Goal: Information Seeking & Learning: Compare options

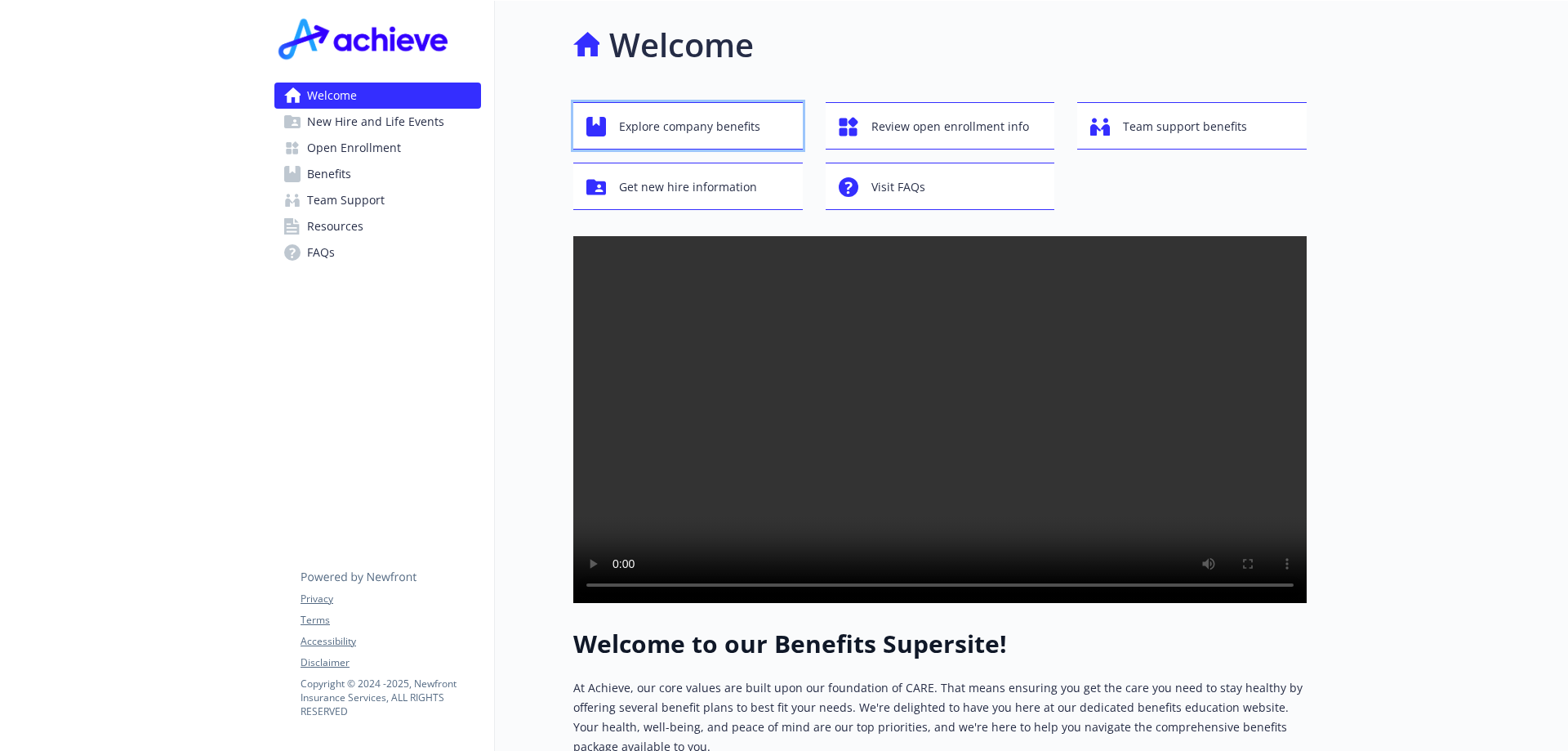
click at [680, 135] on span "Explore company benefits" at bounding box center [689, 127] width 142 height 31
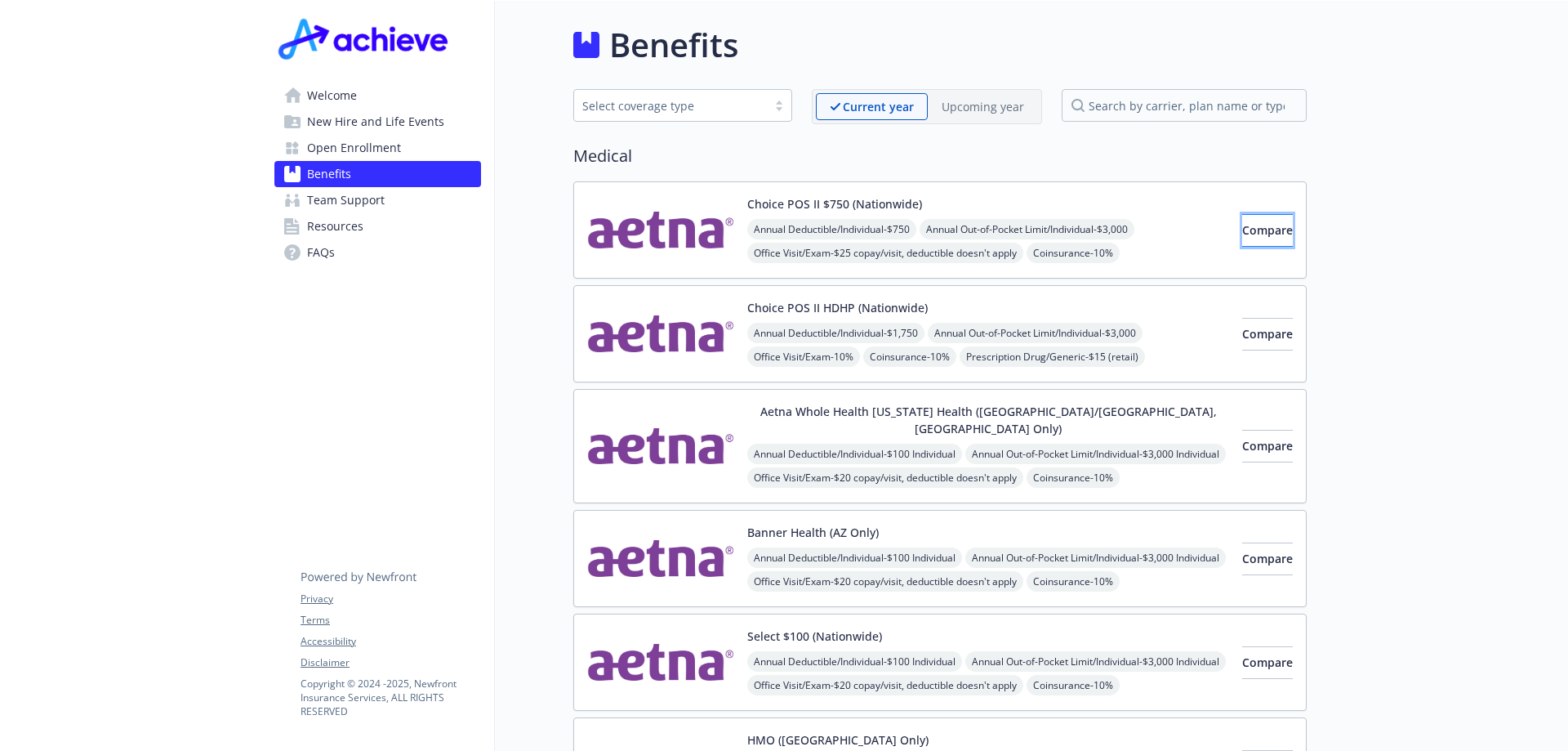
click at [1242, 227] on span "Compare" at bounding box center [1267, 229] width 50 height 16
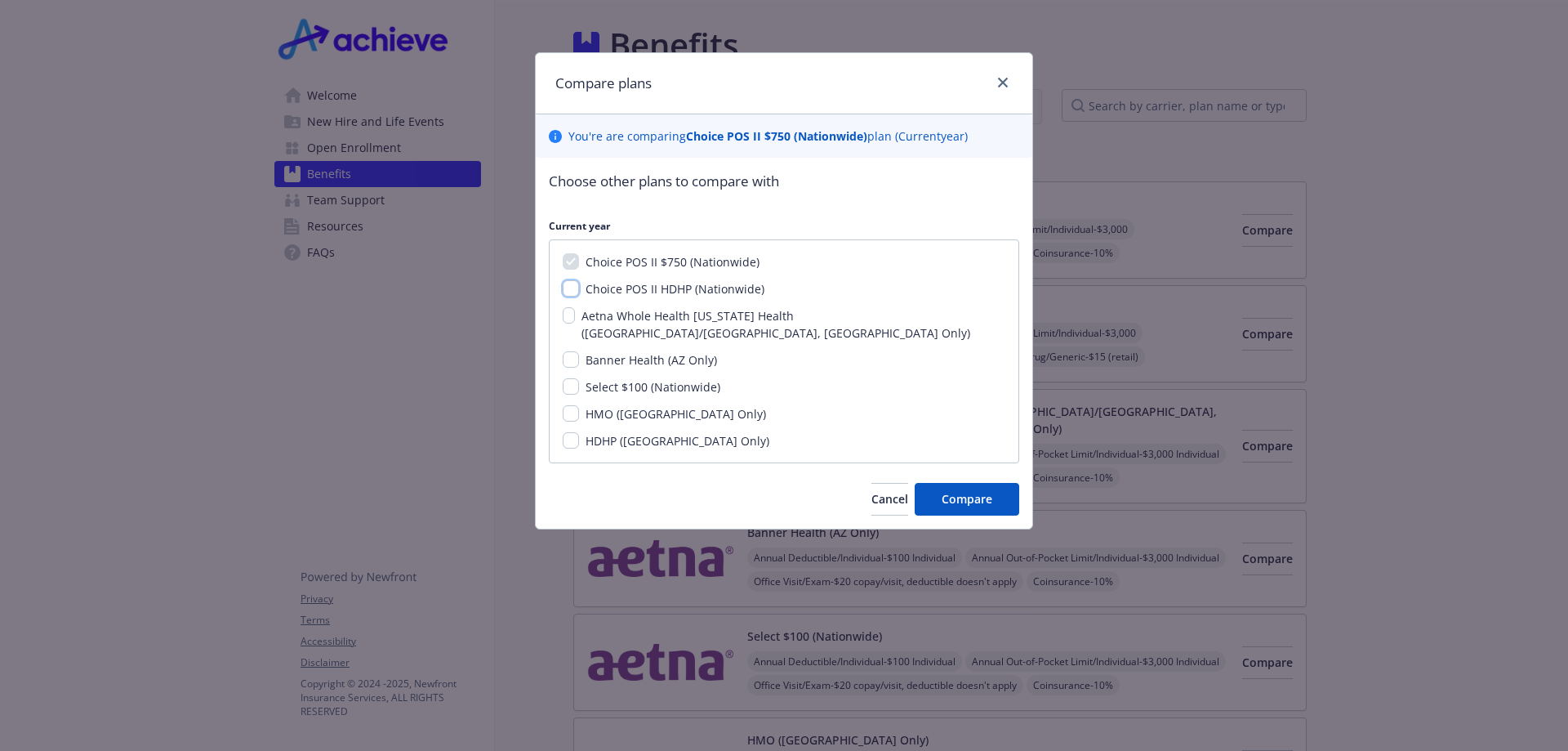
click at [573, 289] on input "Choice POS II HDHP (Nationwide)" at bounding box center [571, 289] width 16 height 16
checkbox input "true"
click at [574, 378] on input "Select $100 (Nationwide)" at bounding box center [571, 386] width 16 height 16
checkbox input "true"
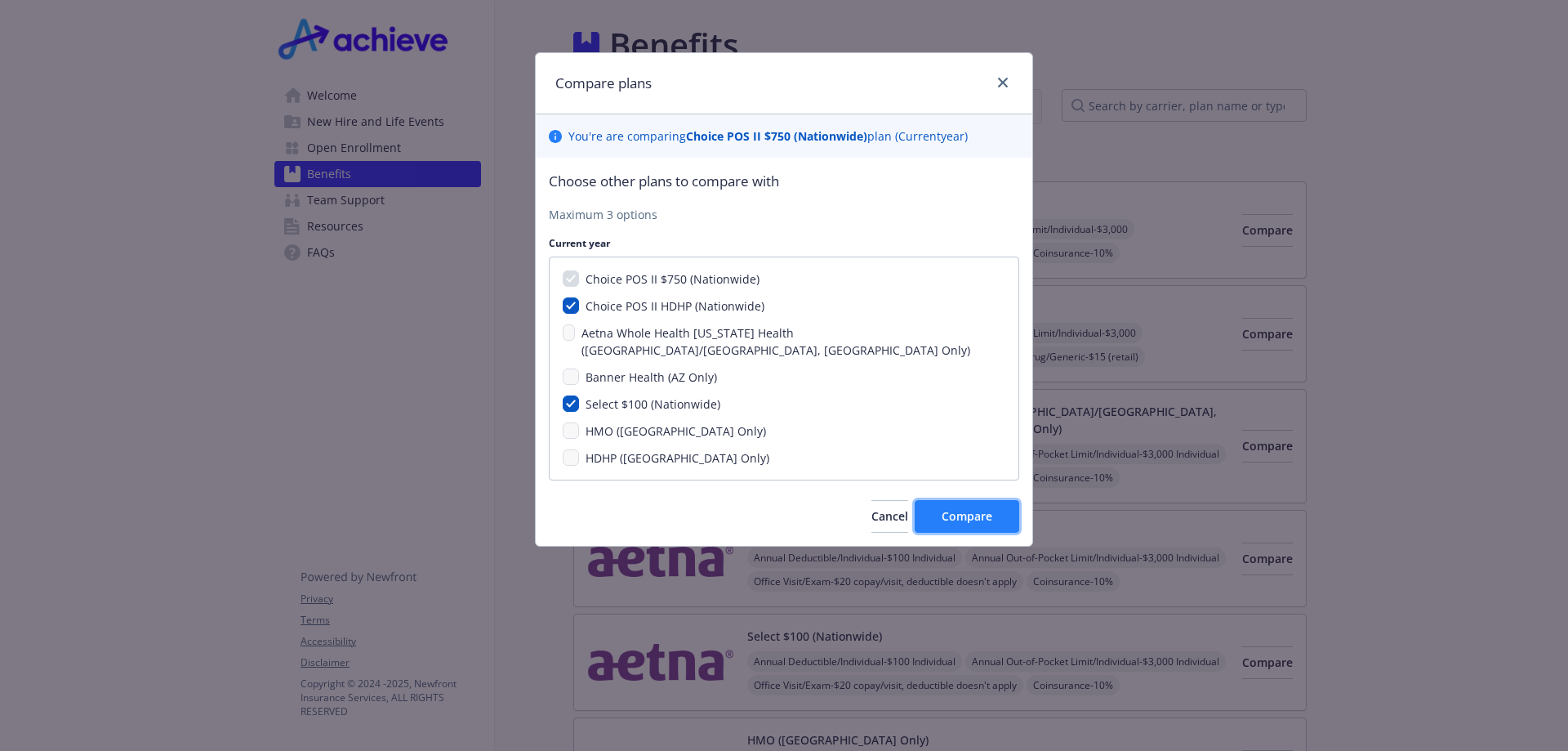
click at [973, 511] on button "Compare" at bounding box center [966, 516] width 104 height 33
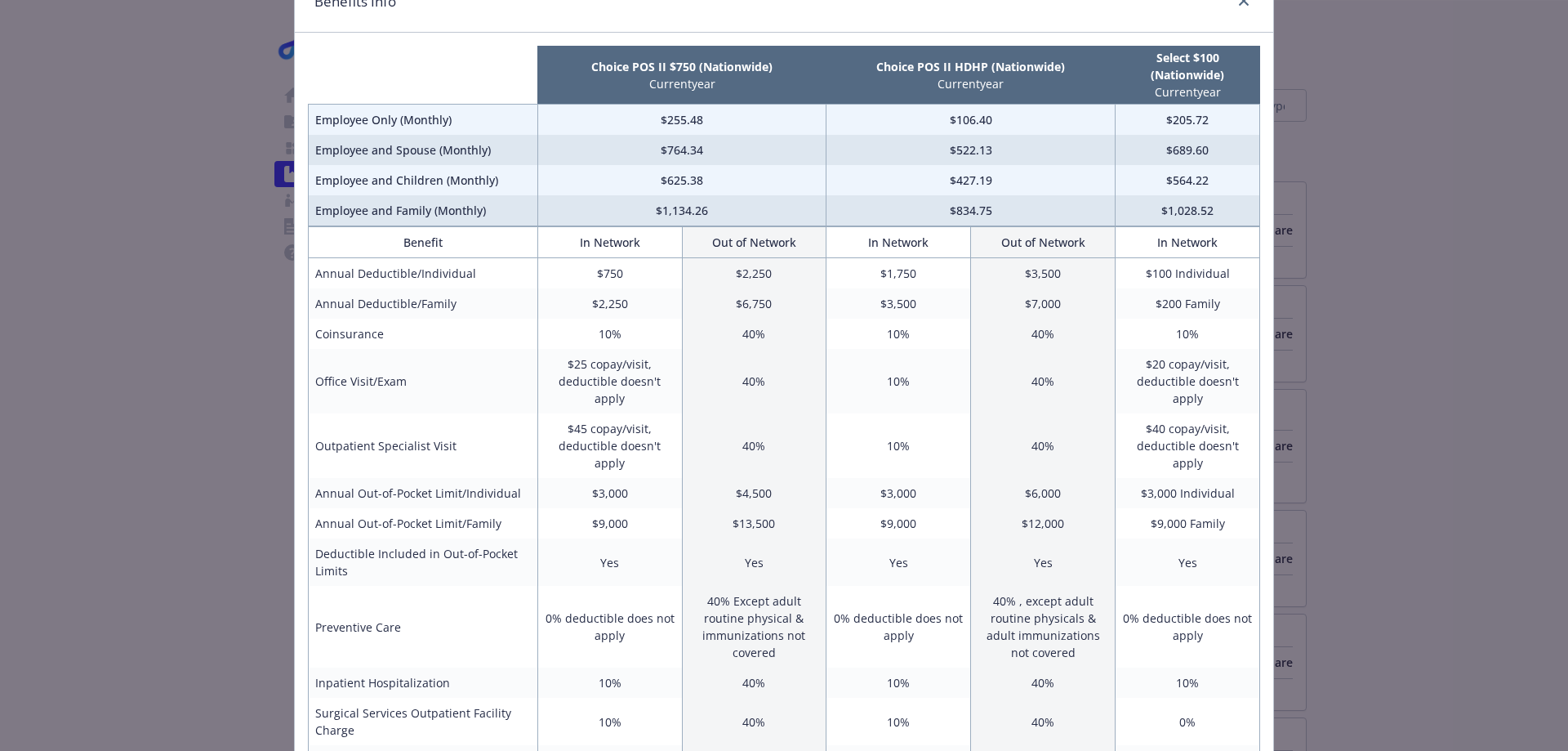
scroll to position [164, 0]
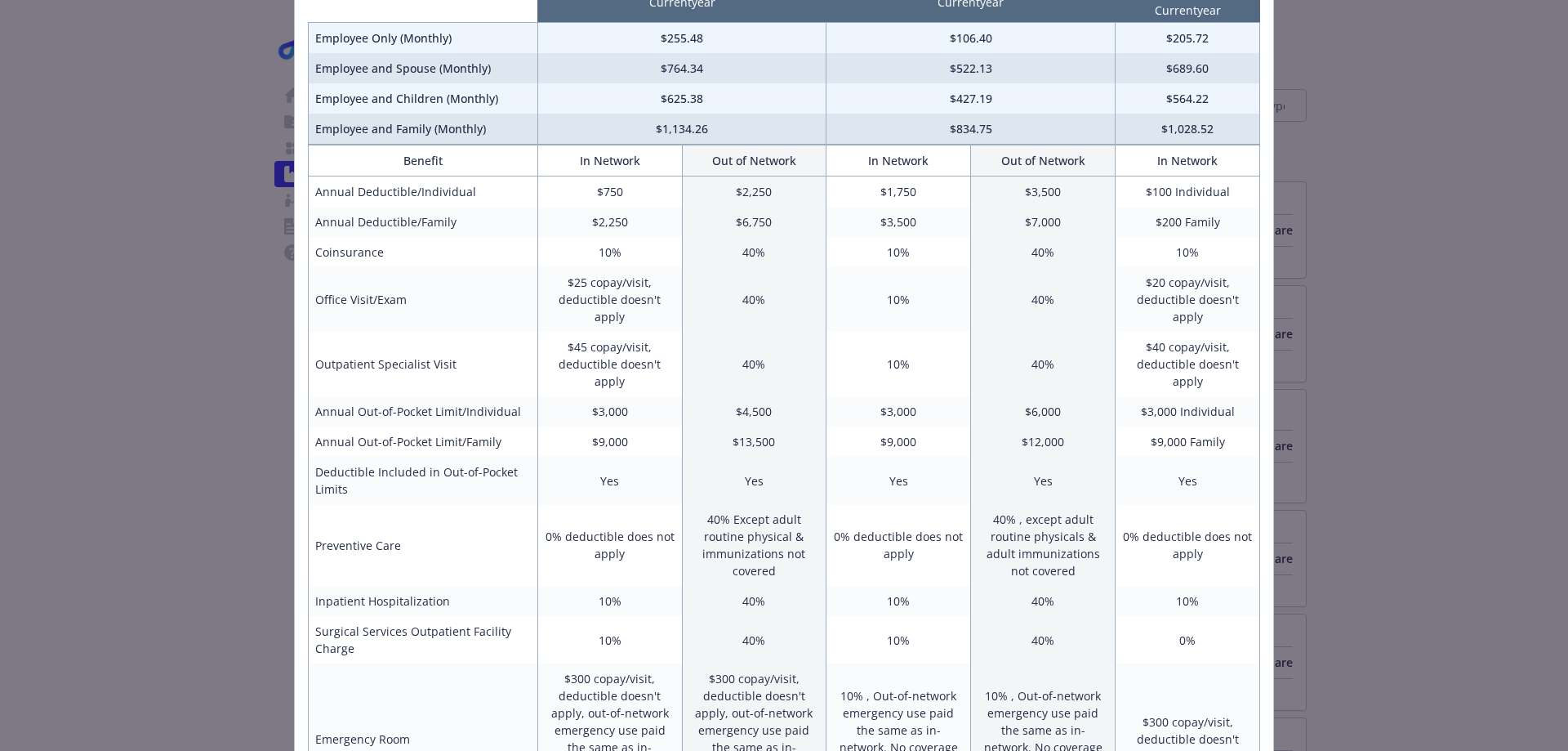
click at [1391, 71] on div "Benefits Info Choice POS II $750 (Nationwide) Current year Choice POS II HDHP (…" at bounding box center [784, 376] width 1568 height 751
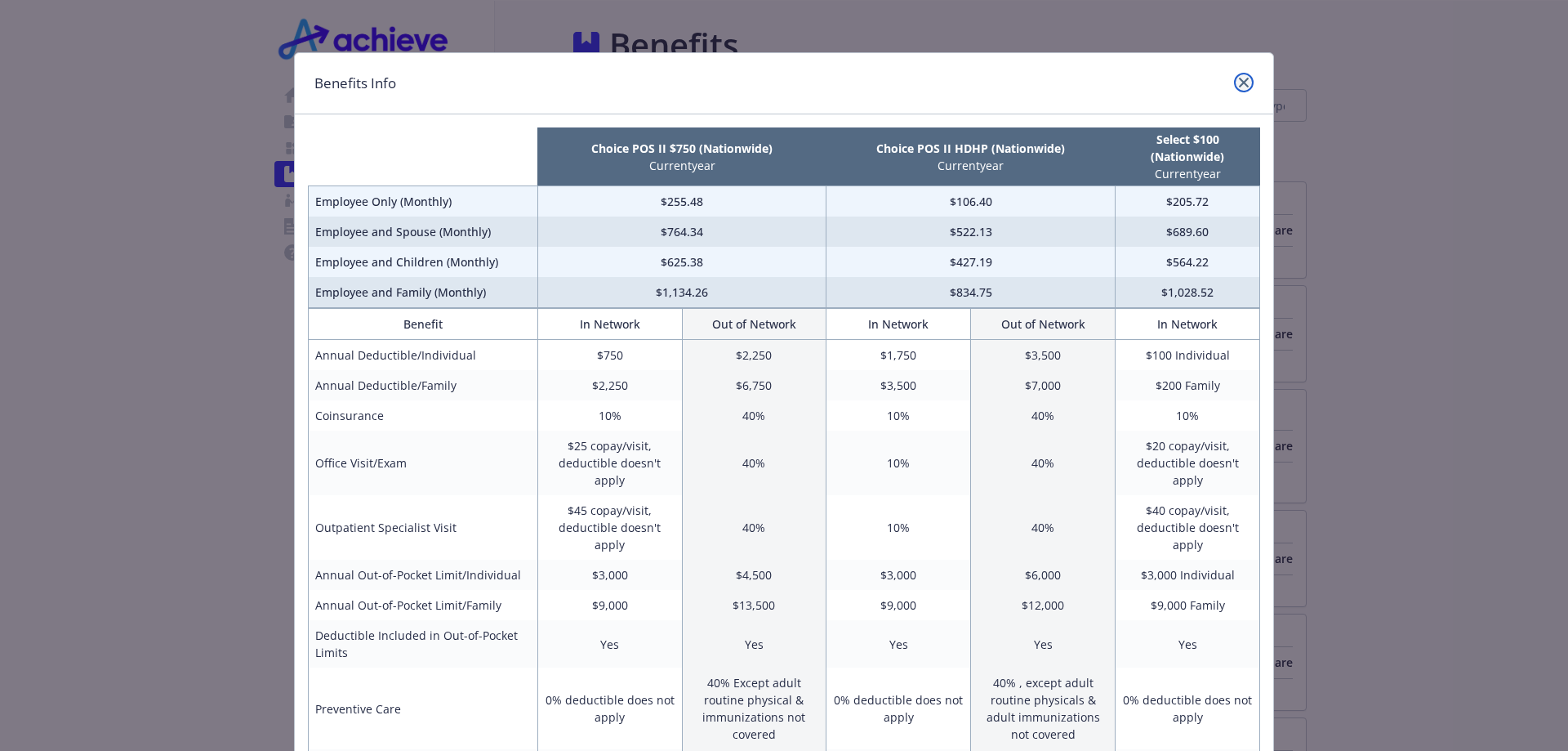
click at [1238, 82] on icon "close" at bounding box center [1243, 82] width 10 height 10
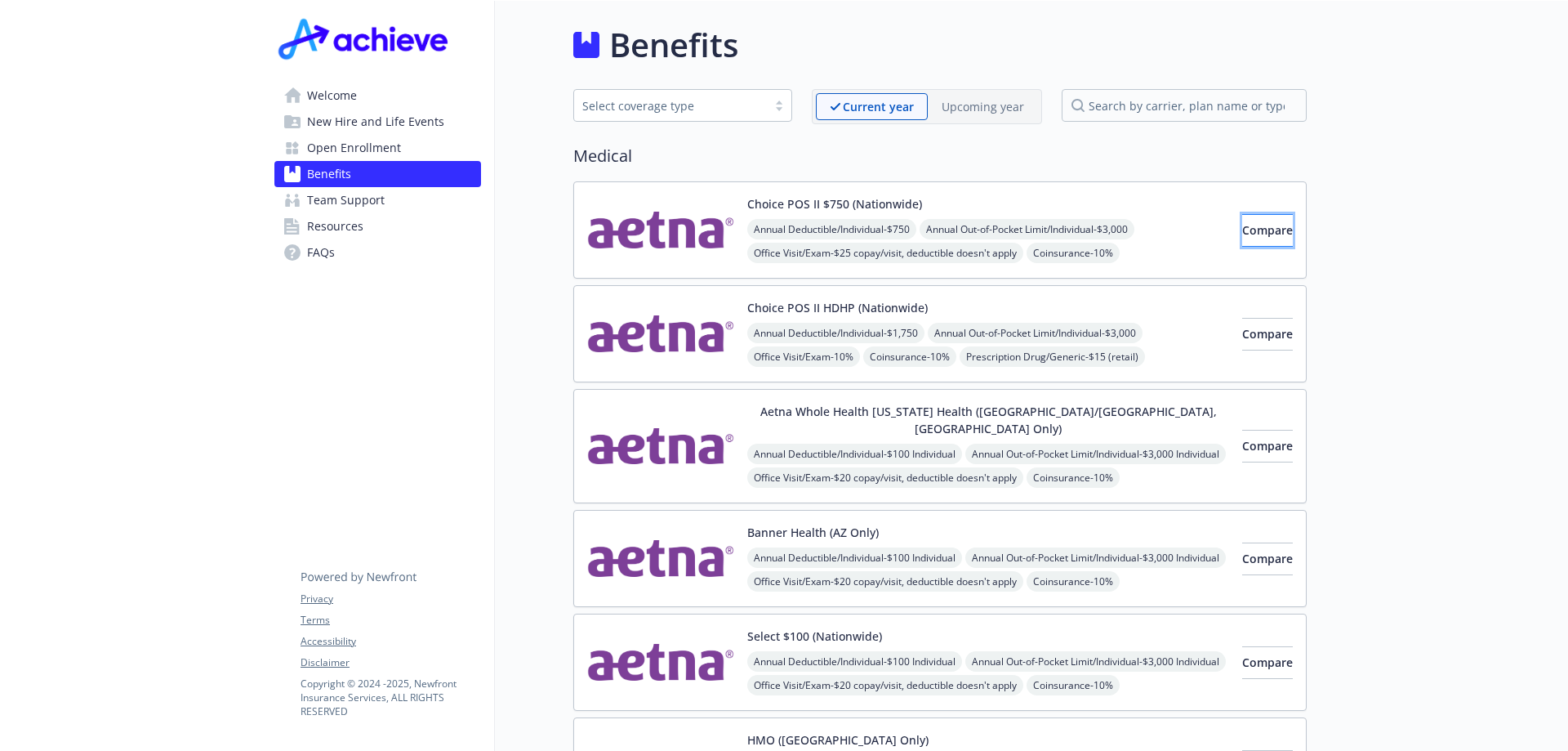
click at [1244, 231] on span "Compare" at bounding box center [1267, 229] width 50 height 16
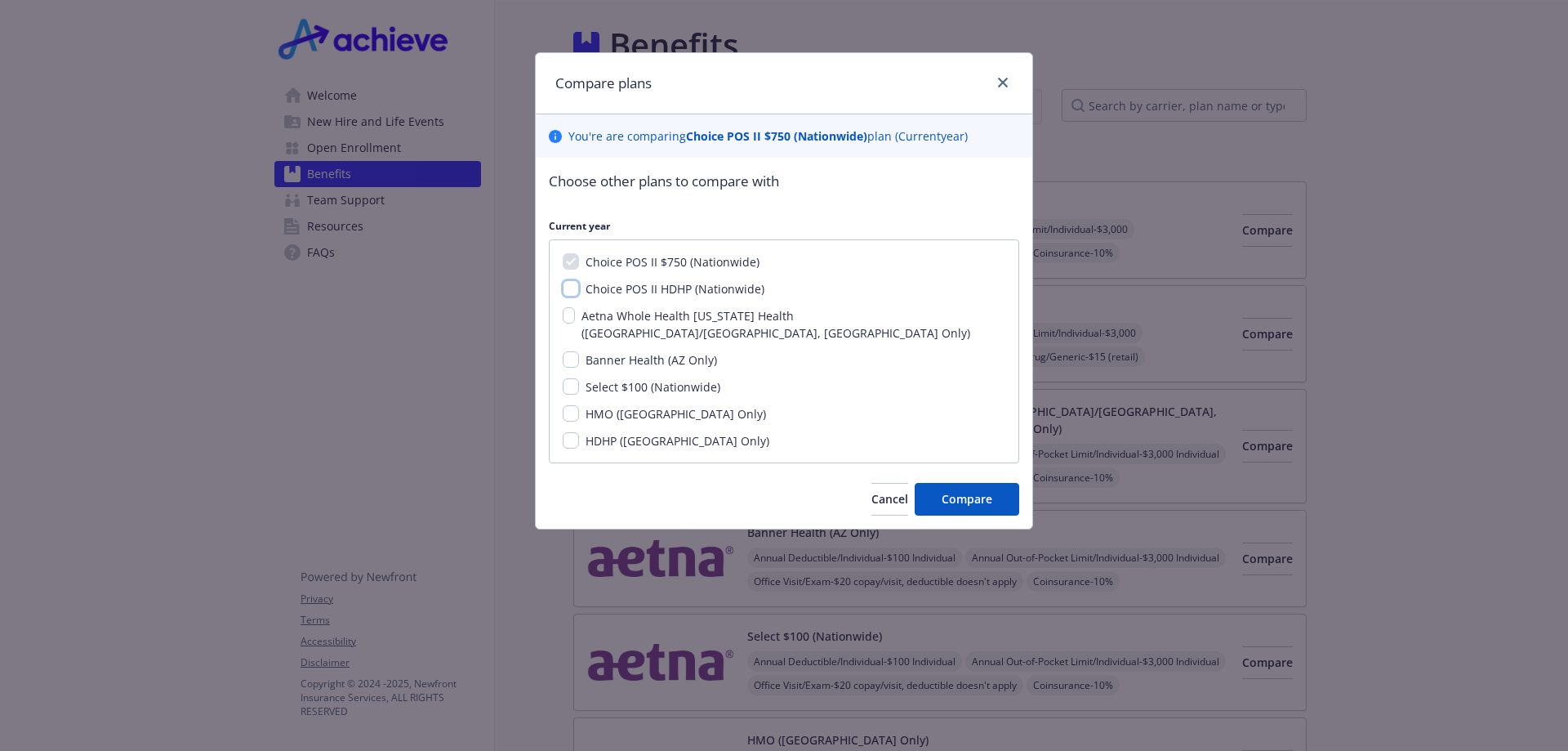
click at [573, 290] on input "Choice POS II HDHP (Nationwide)" at bounding box center [571, 289] width 16 height 16
checkbox input "true"
click at [568, 378] on input "Select $100 (Nationwide)" at bounding box center [571, 386] width 16 height 16
checkbox input "true"
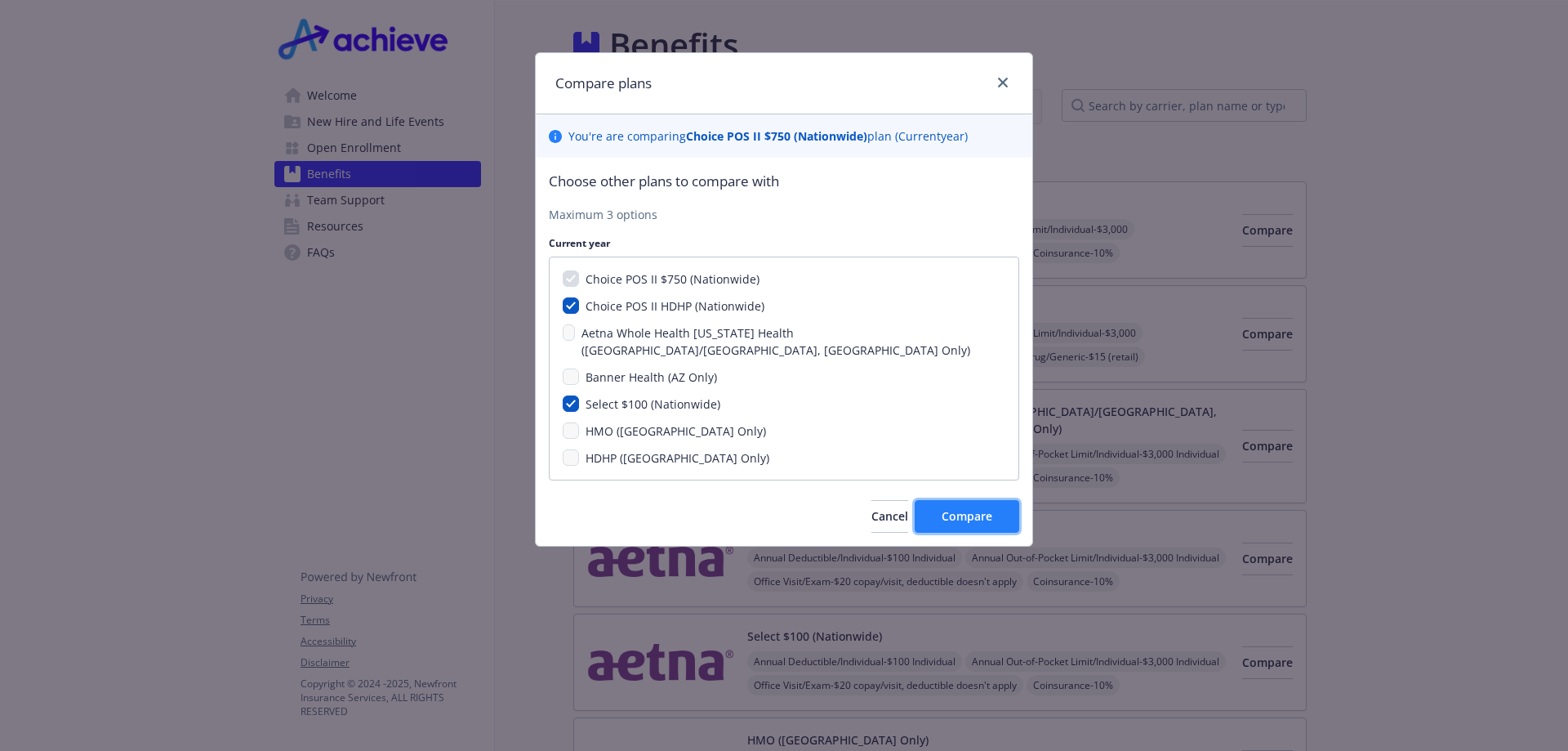
click at [939, 505] on button "Compare" at bounding box center [966, 516] width 104 height 33
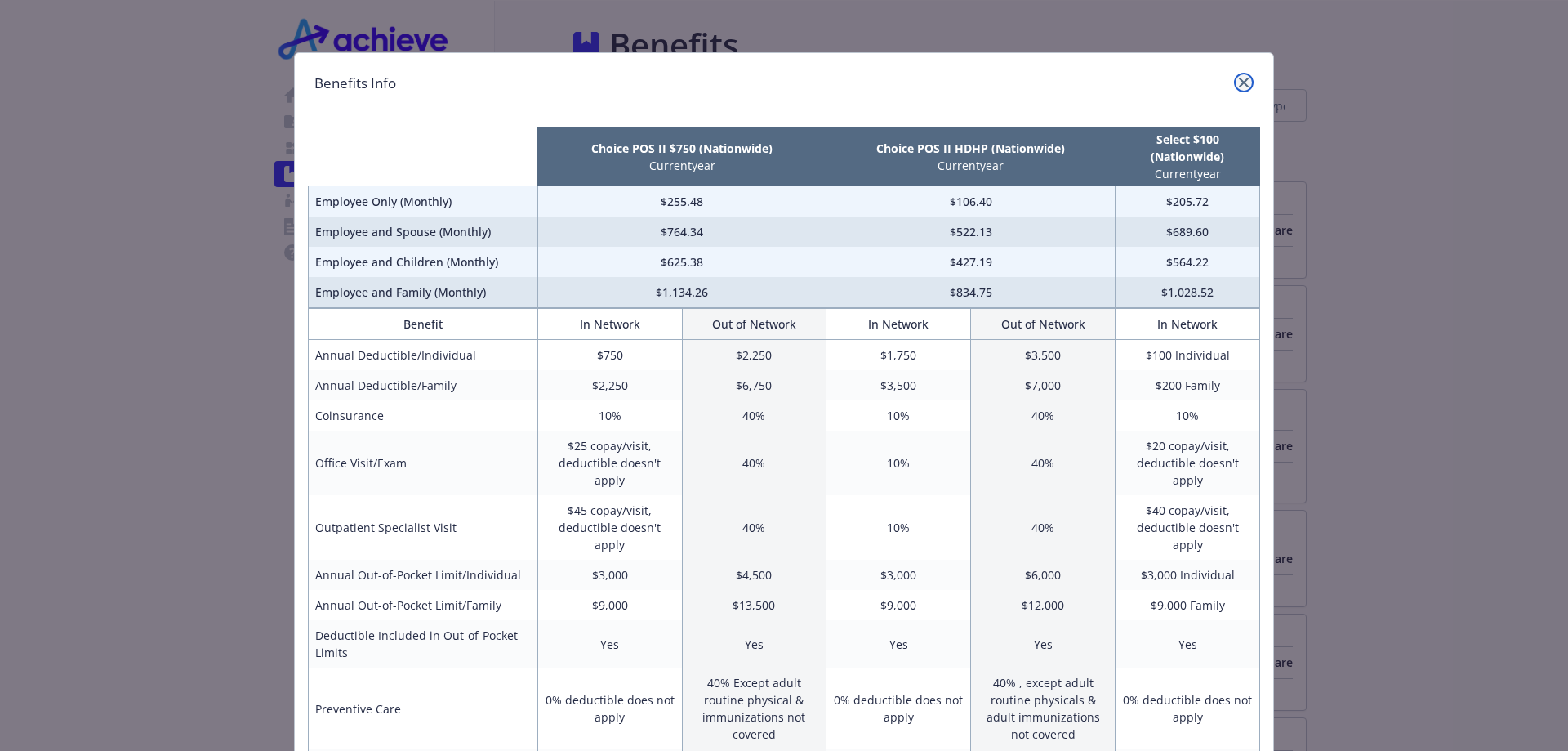
click at [1240, 87] on icon "close" at bounding box center [1243, 82] width 10 height 10
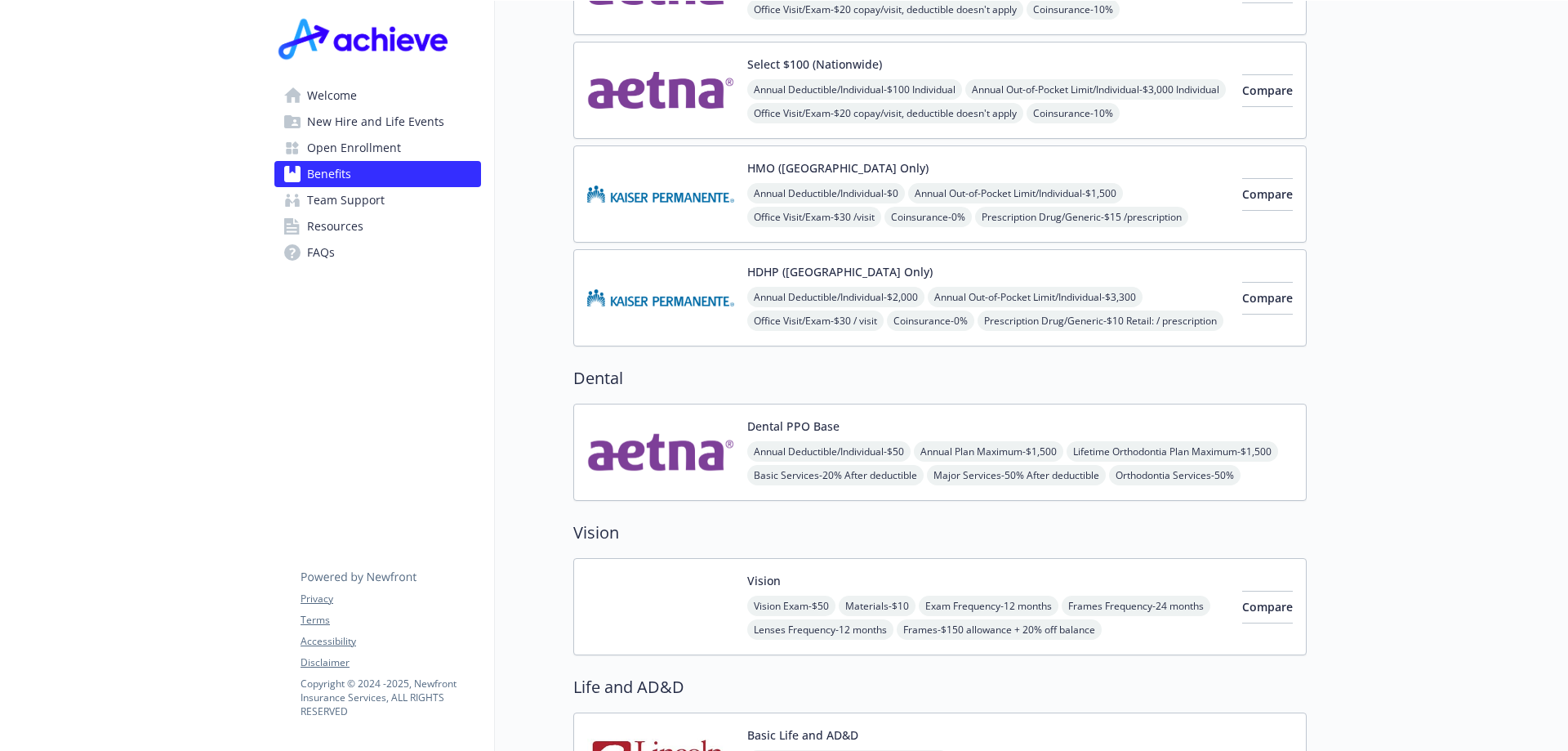
scroll to position [735, 0]
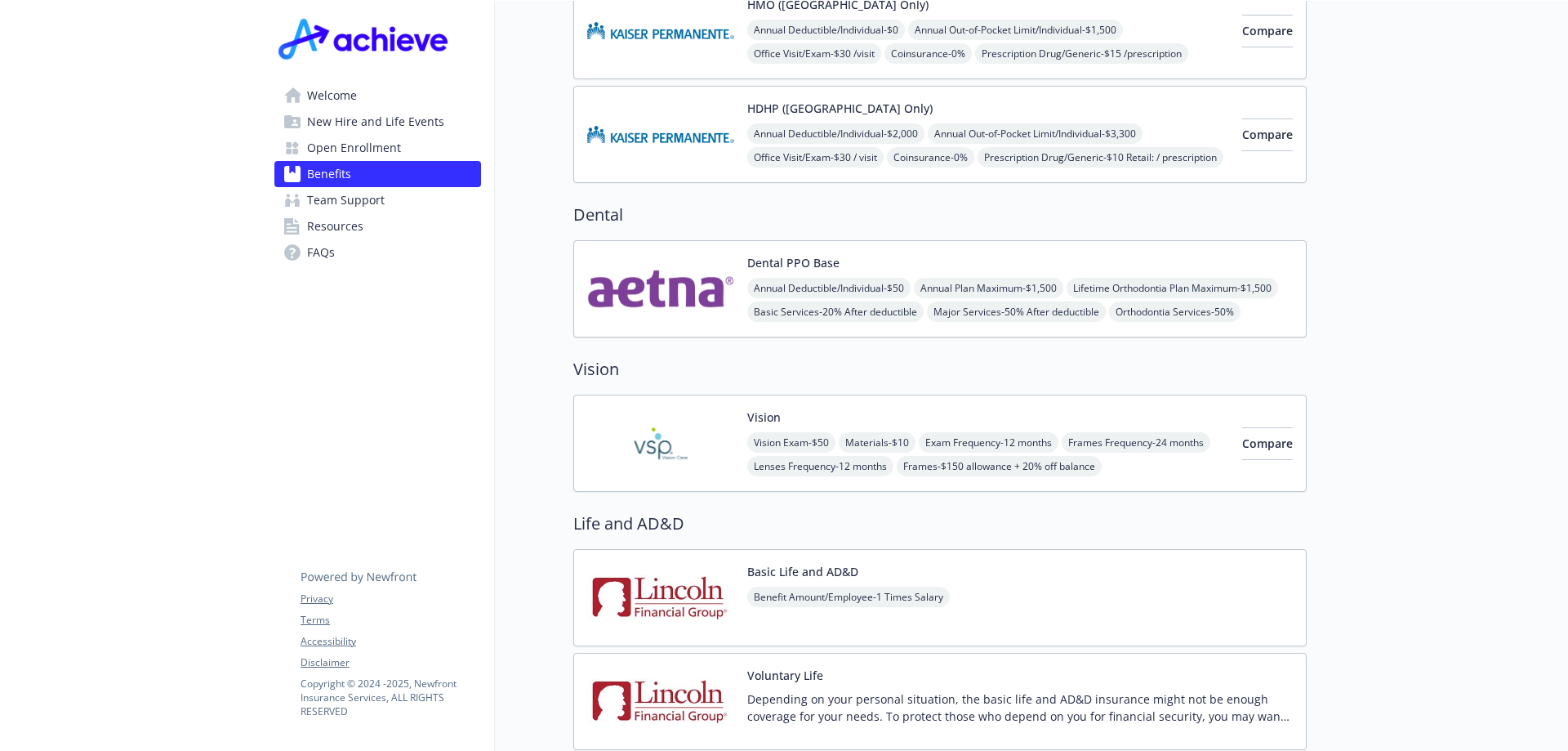
click at [1017, 254] on div "Dental PPO Base Annual Deductible/Individual - $50 Annual Plan Maximum - $1,500…" at bounding box center [1019, 289] width 545 height 69
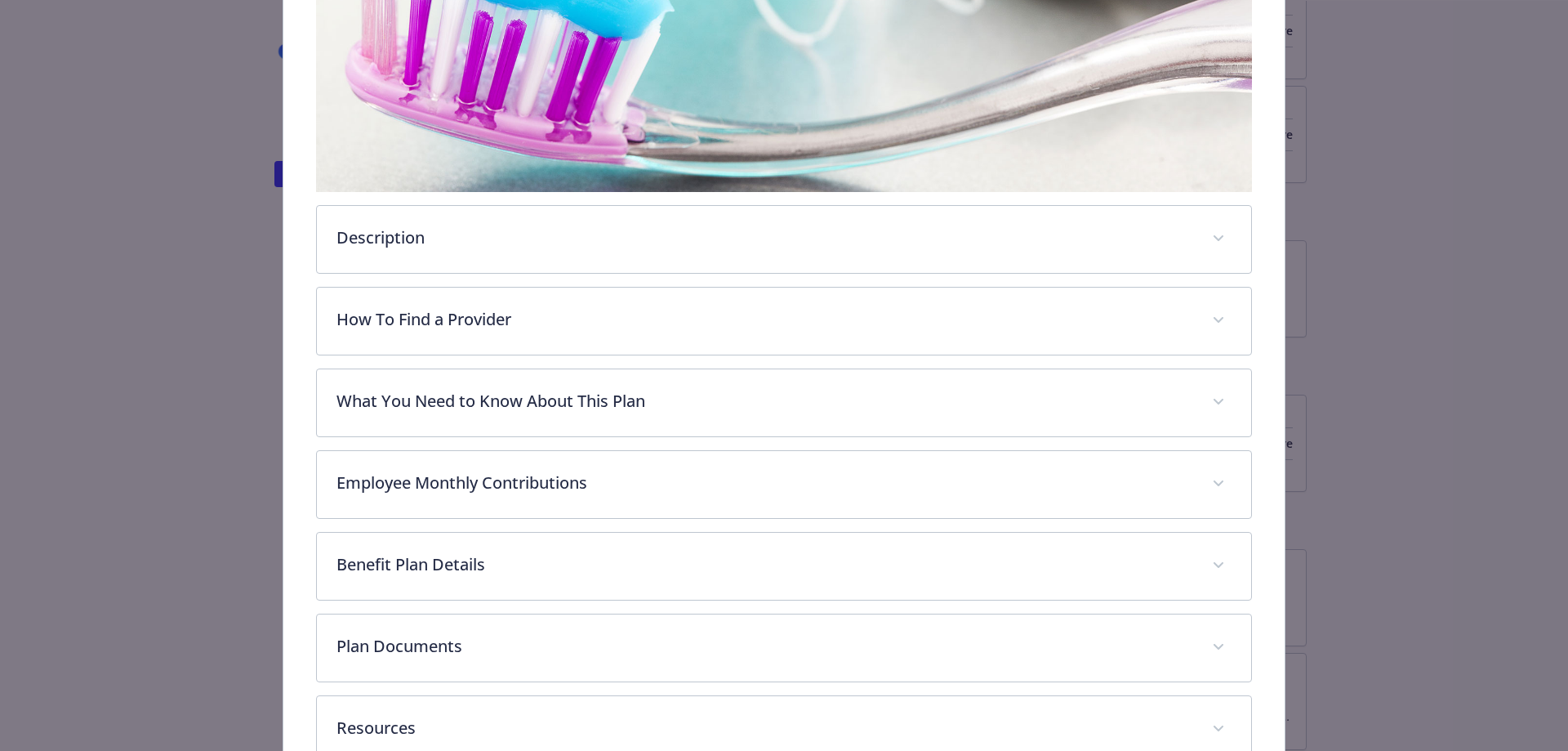
scroll to position [479, 0]
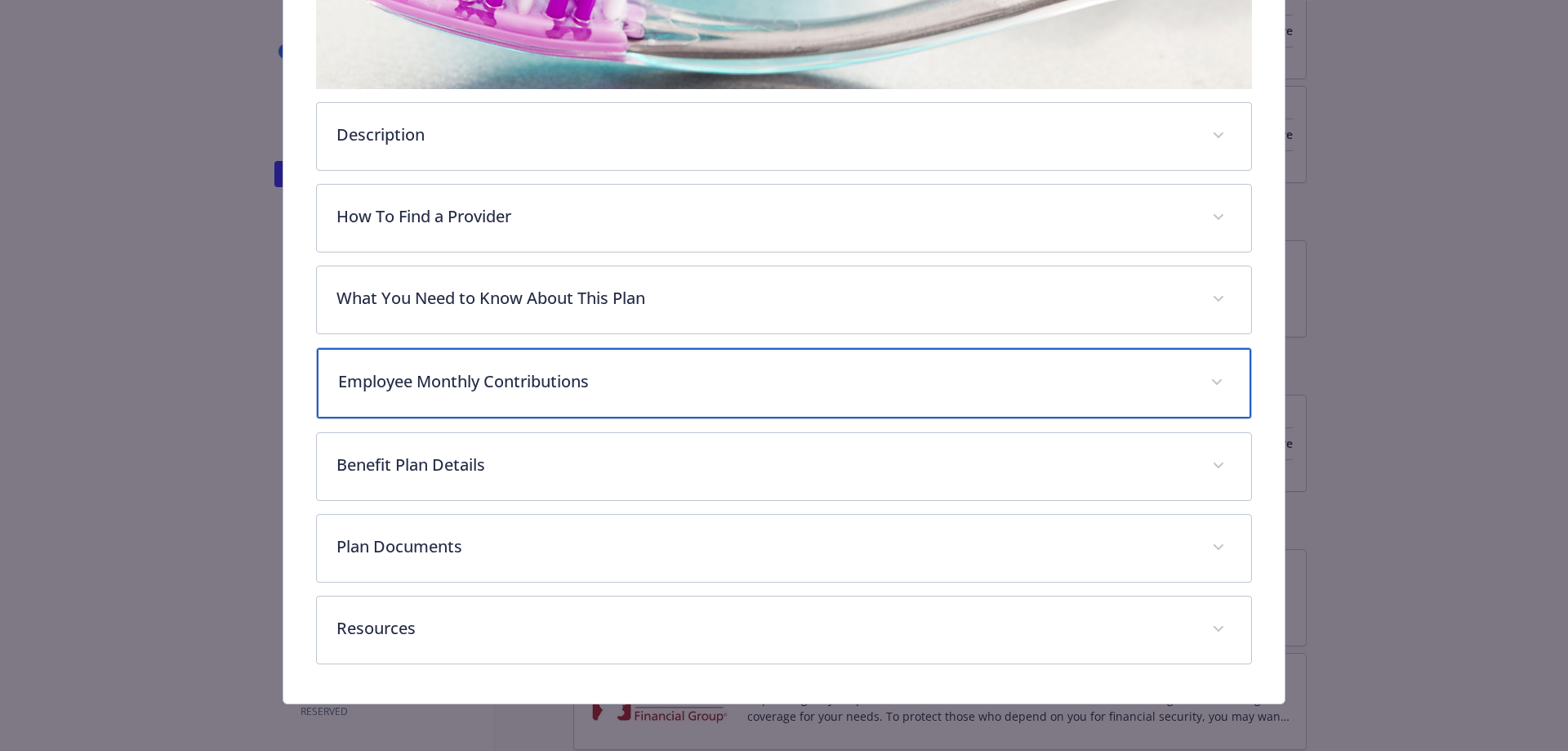
click at [630, 359] on div "Employee Monthly Contributions" at bounding box center [784, 383] width 935 height 70
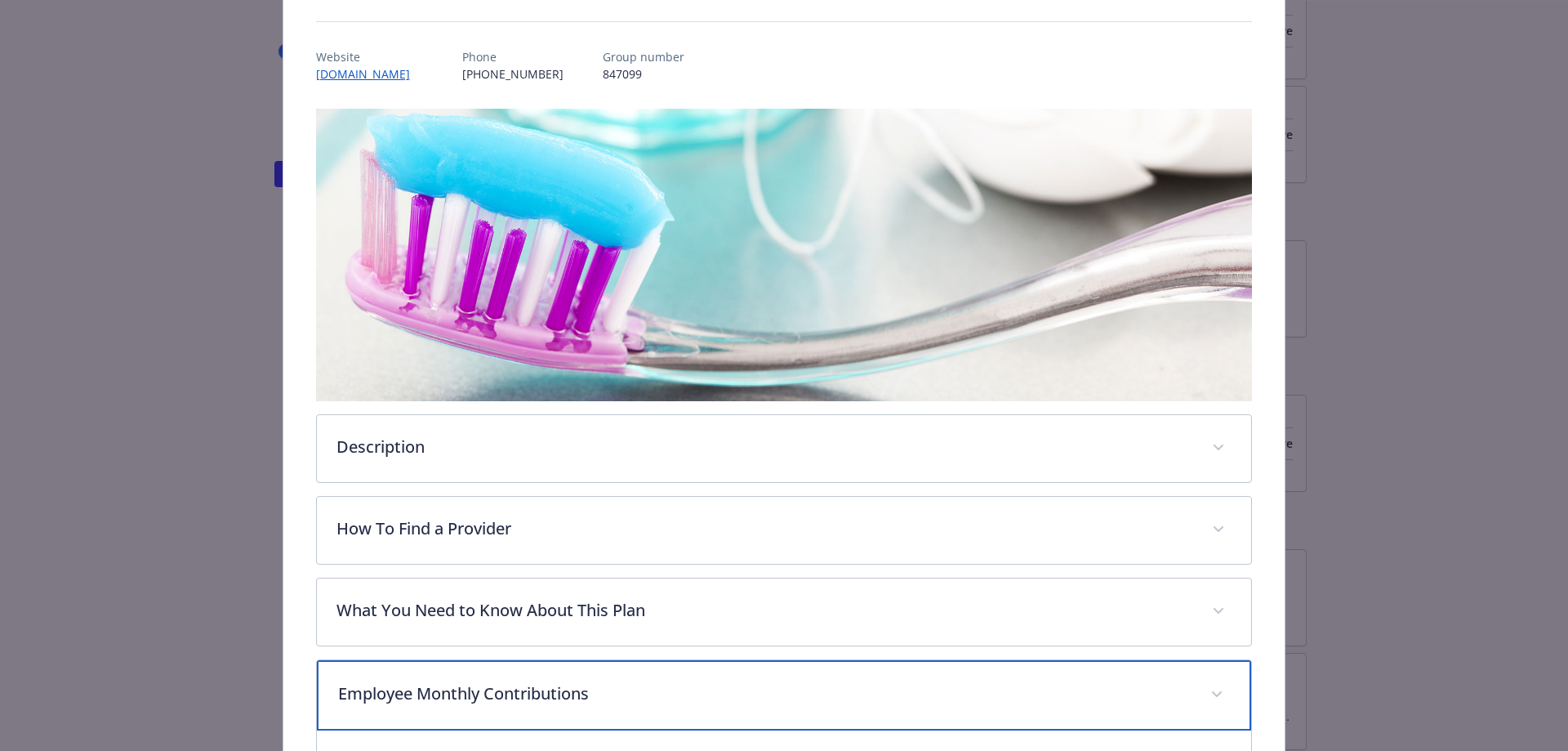
scroll to position [0, 0]
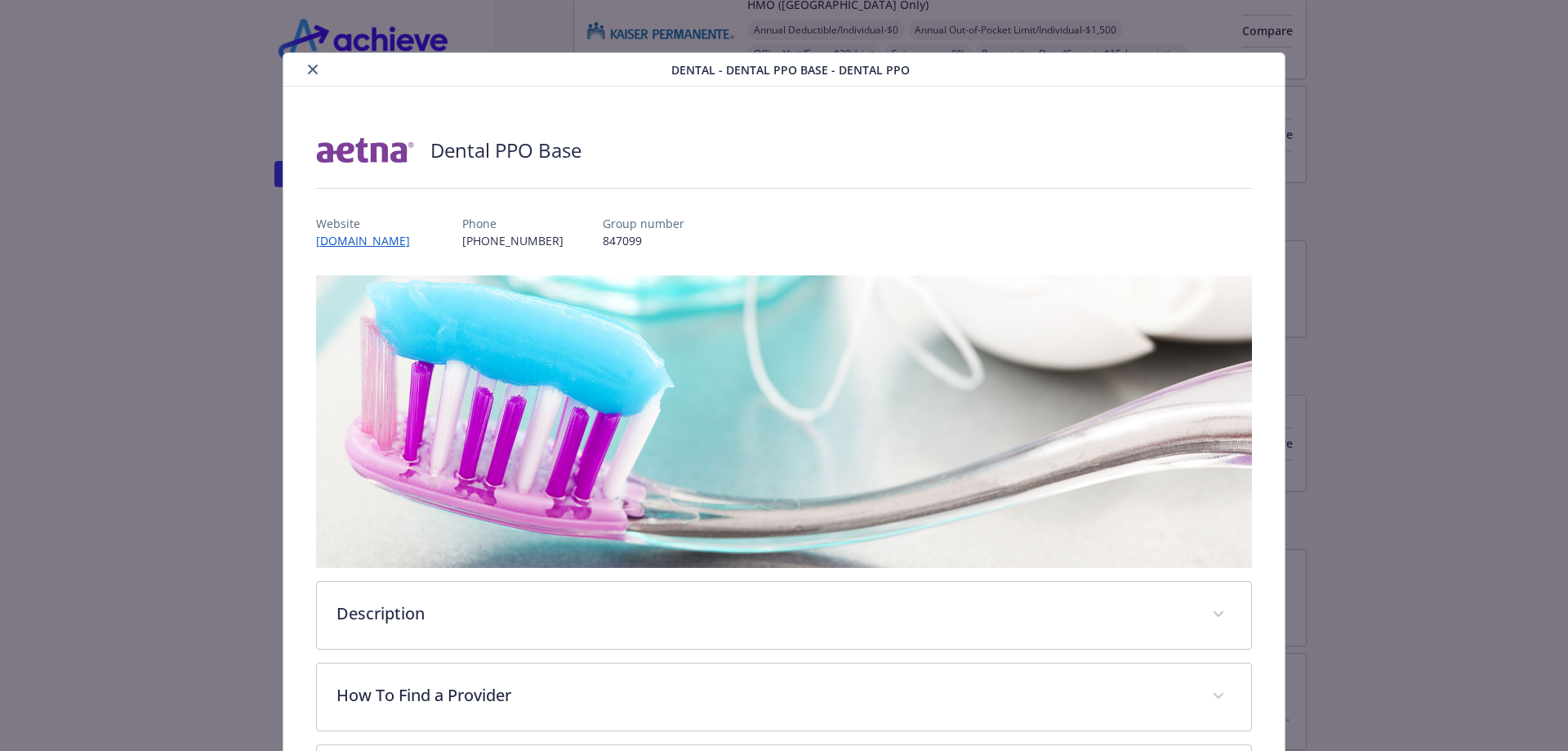
click at [308, 72] on icon "close" at bounding box center [312, 69] width 10 height 10
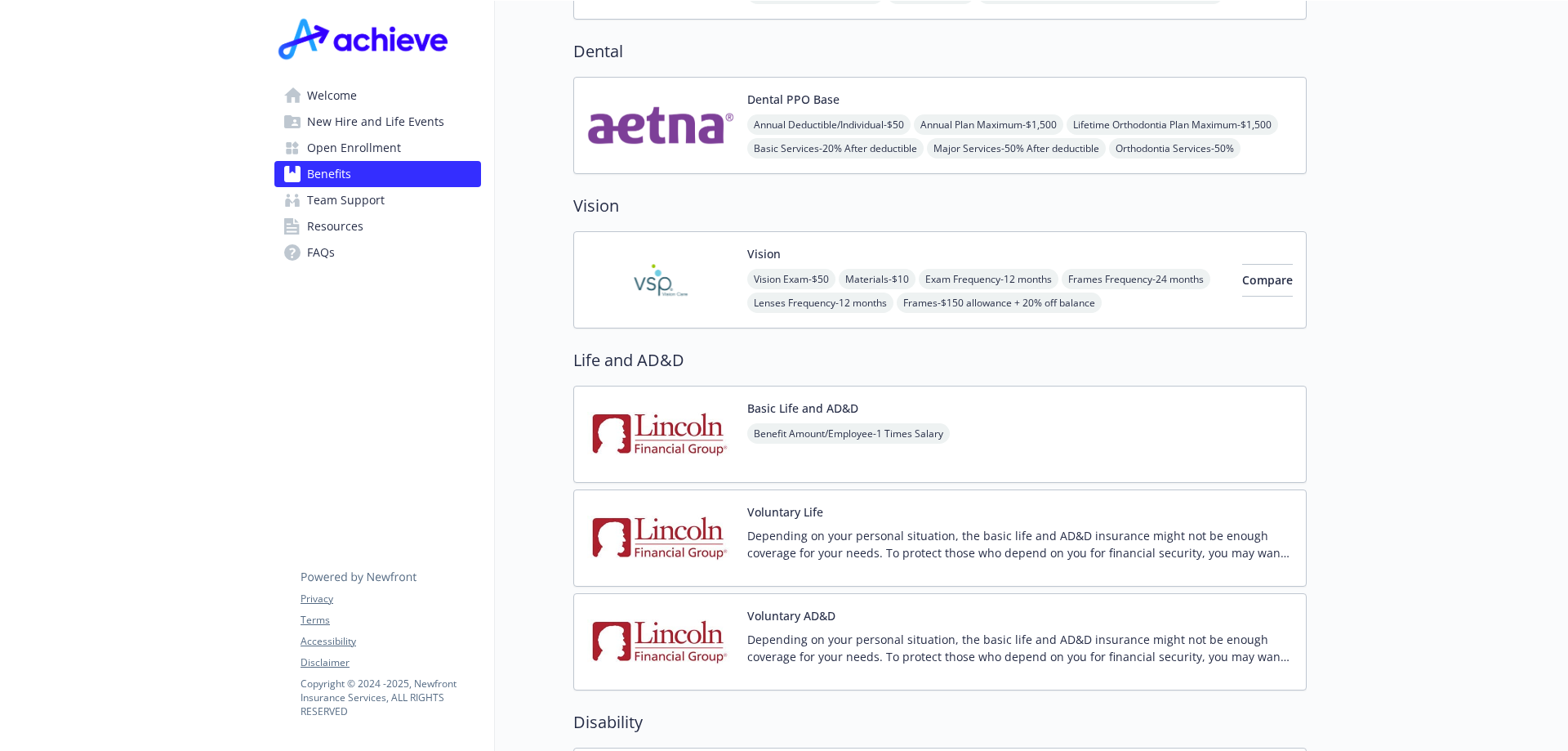
scroll to position [980, 0]
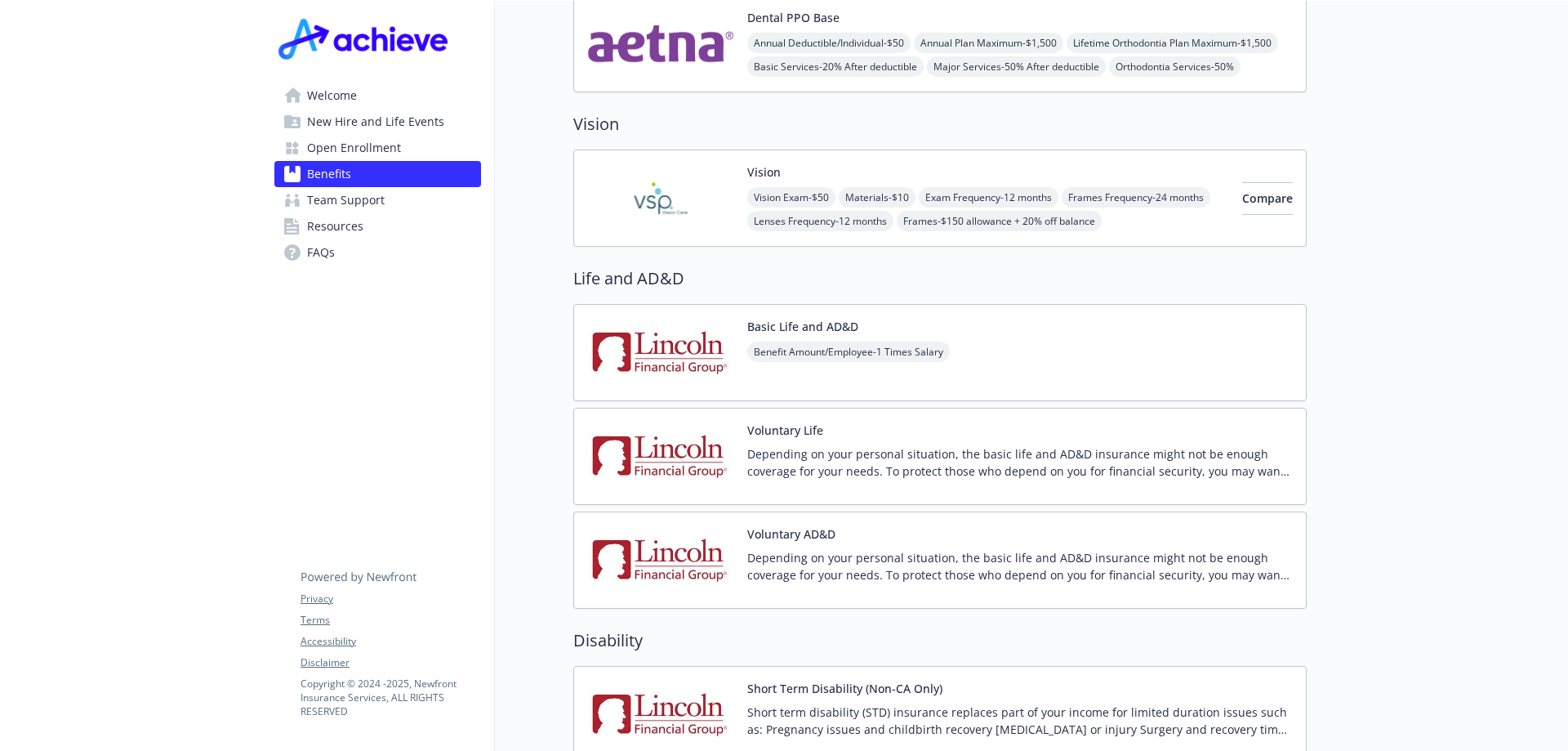
click at [865, 318] on div "Basic Life and AD&D Benefit Amount/Employee - 1 Times Salary" at bounding box center [848, 353] width 203 height 69
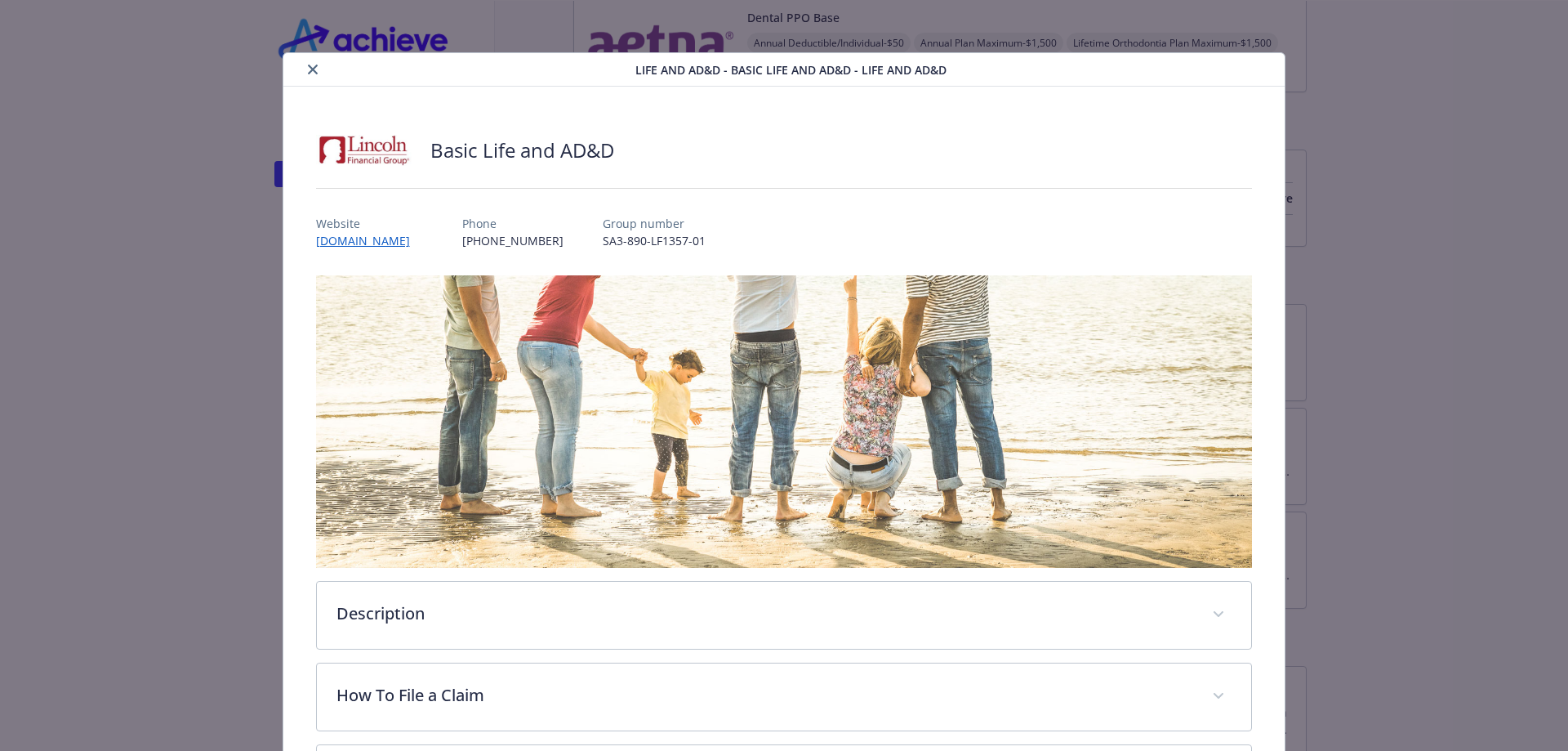
scroll to position [234, 0]
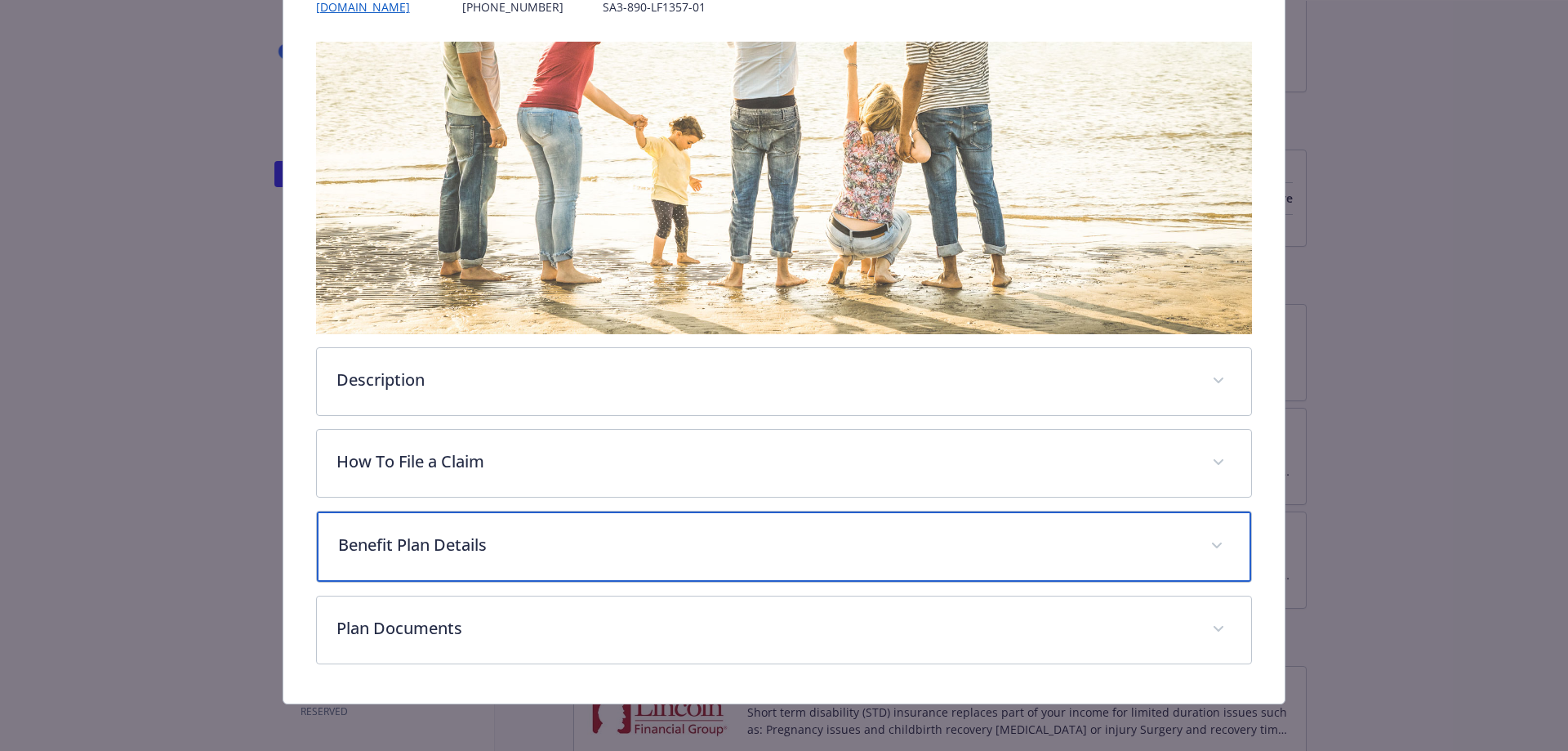
click at [514, 533] on p "Benefit Plan Details" at bounding box center [764, 545] width 853 height 25
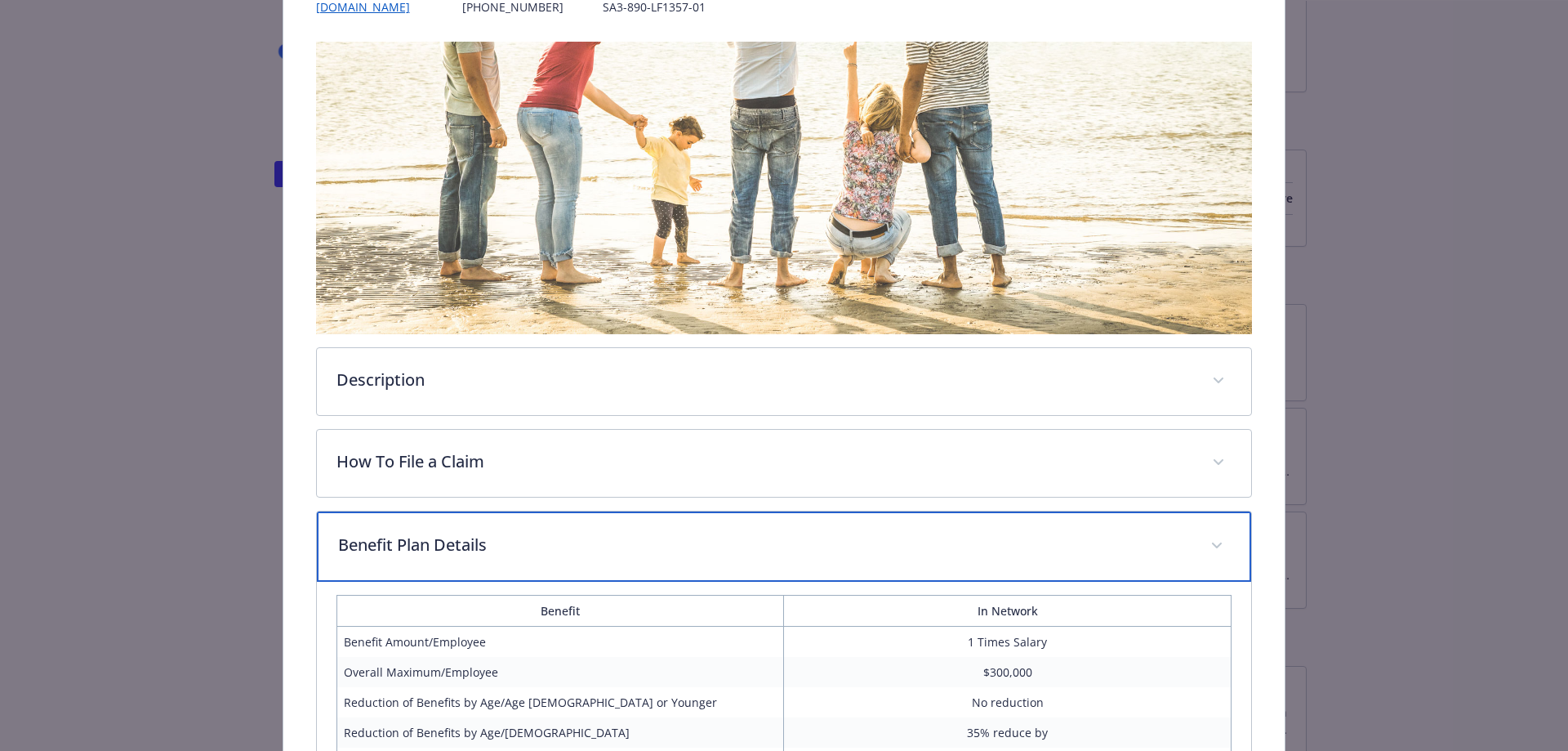
scroll to position [479, 0]
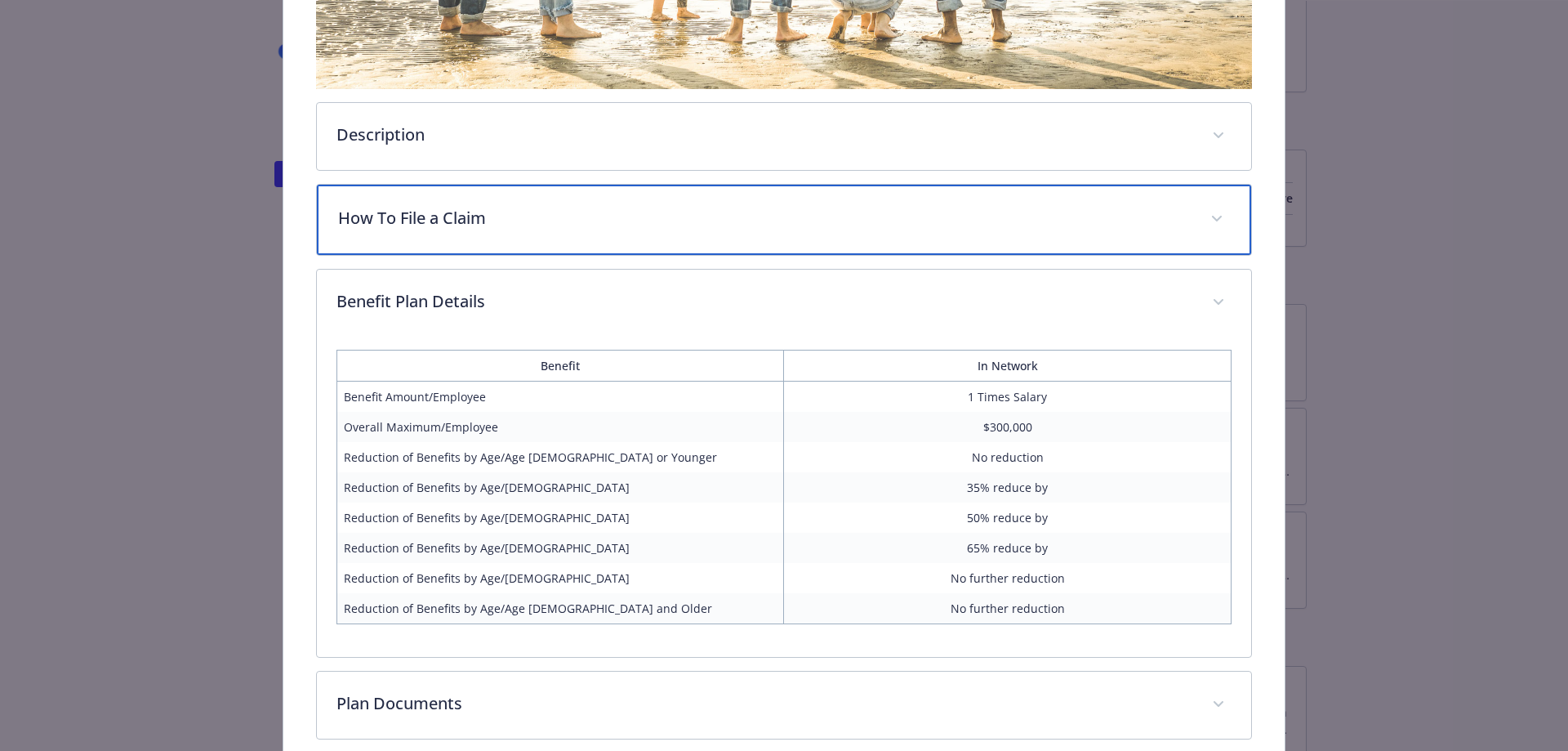
click at [505, 217] on p "How To File a Claim" at bounding box center [764, 217] width 853 height 25
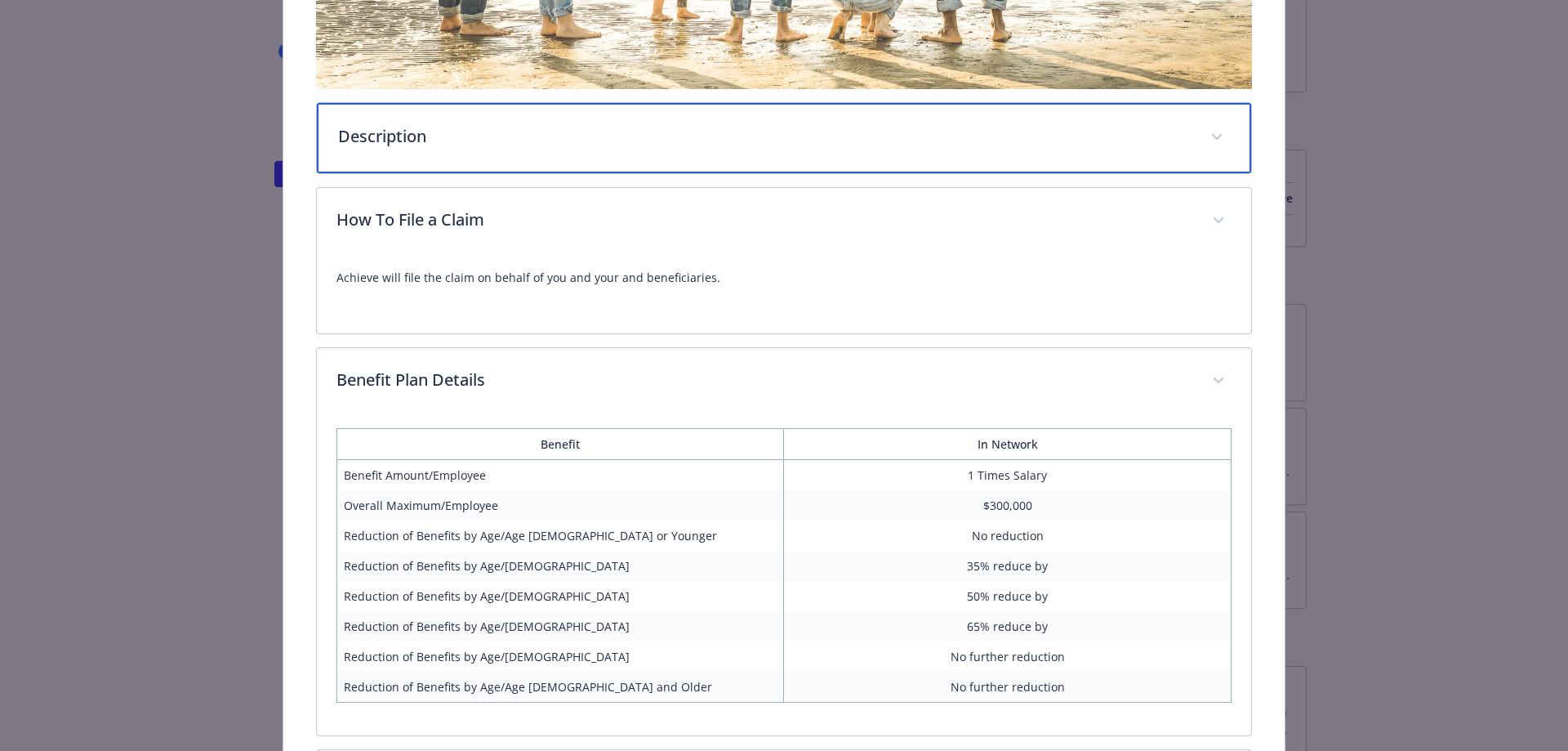
click at [507, 149] on div "Description" at bounding box center [784, 138] width 935 height 70
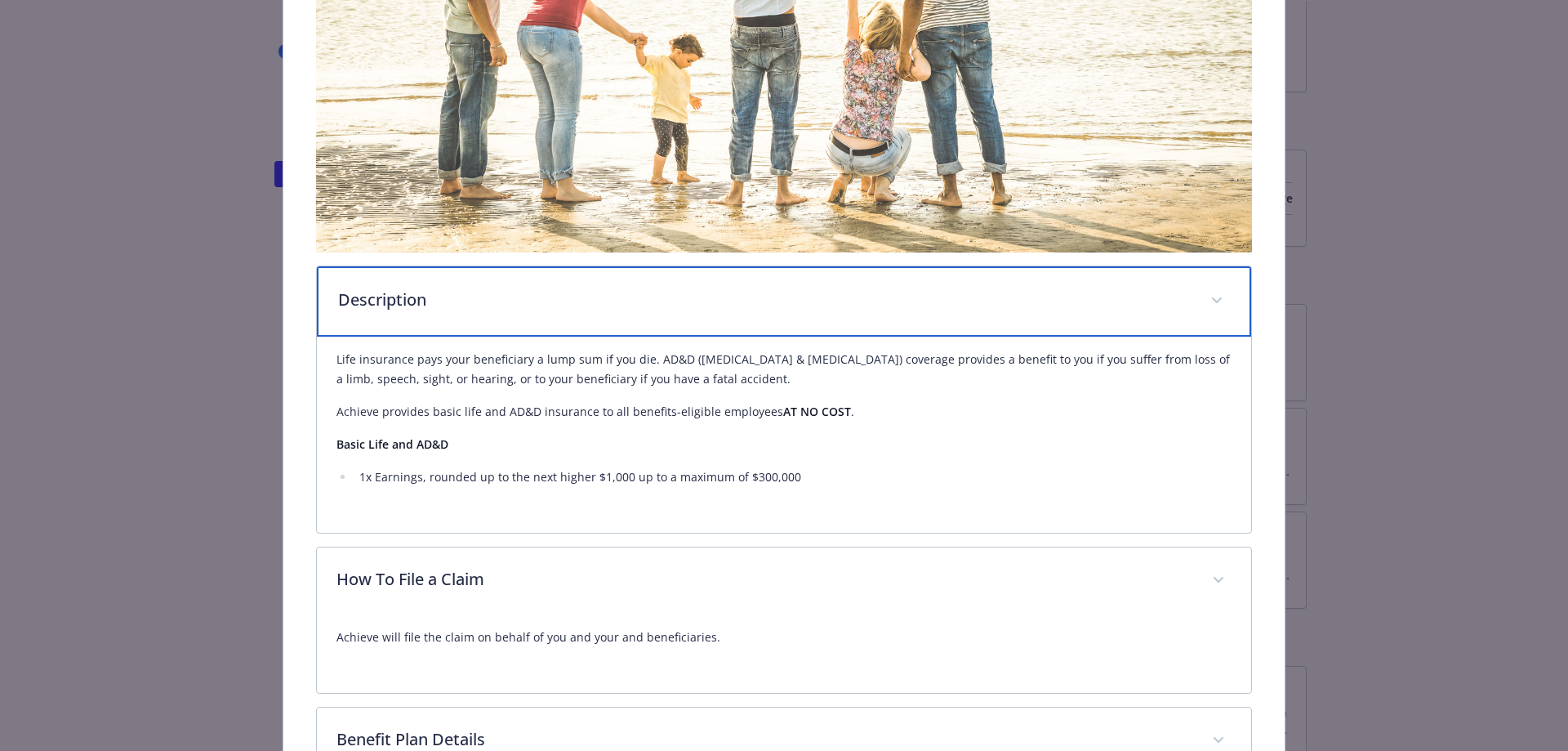
scroll to position [0, 0]
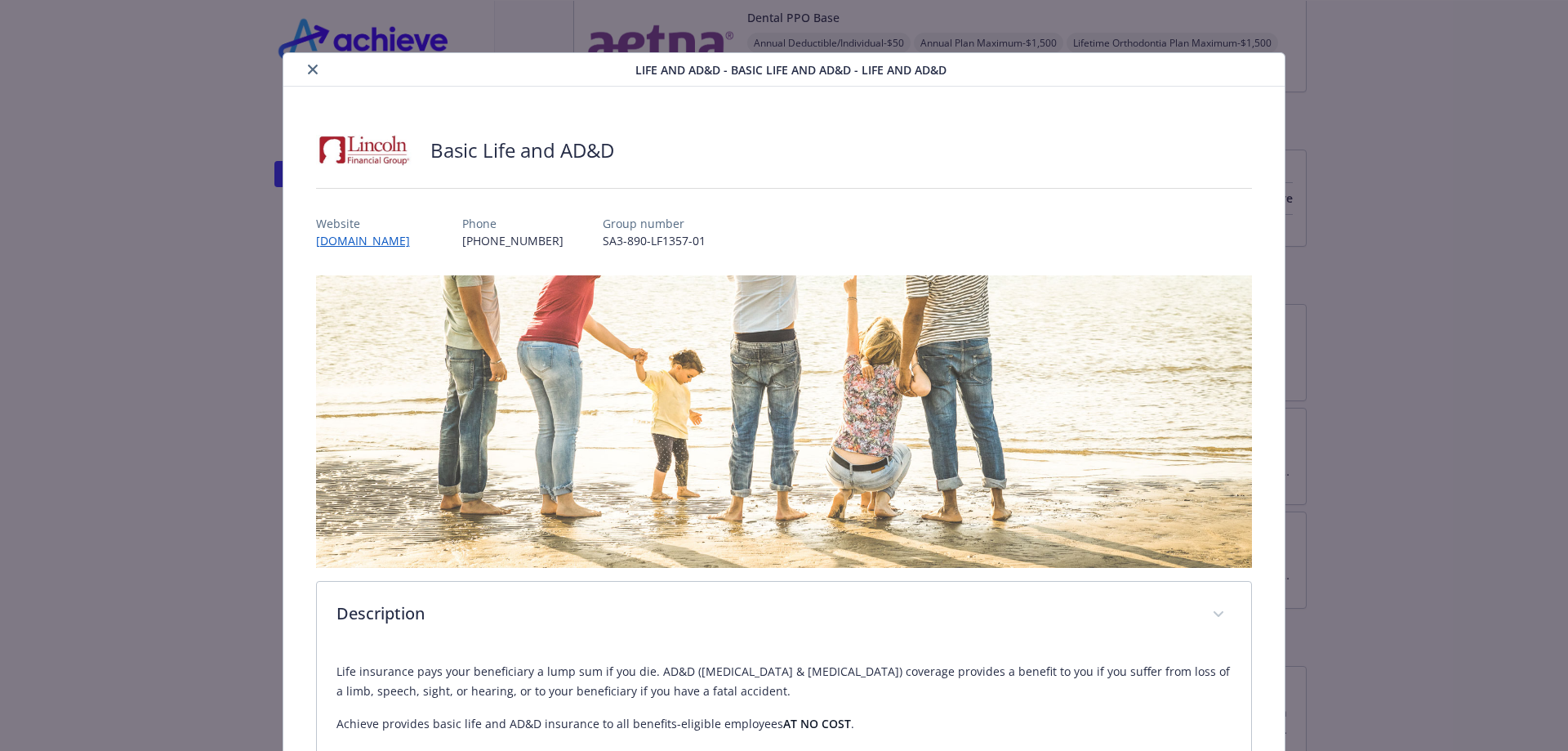
click at [308, 73] on icon "close" at bounding box center [312, 69] width 10 height 10
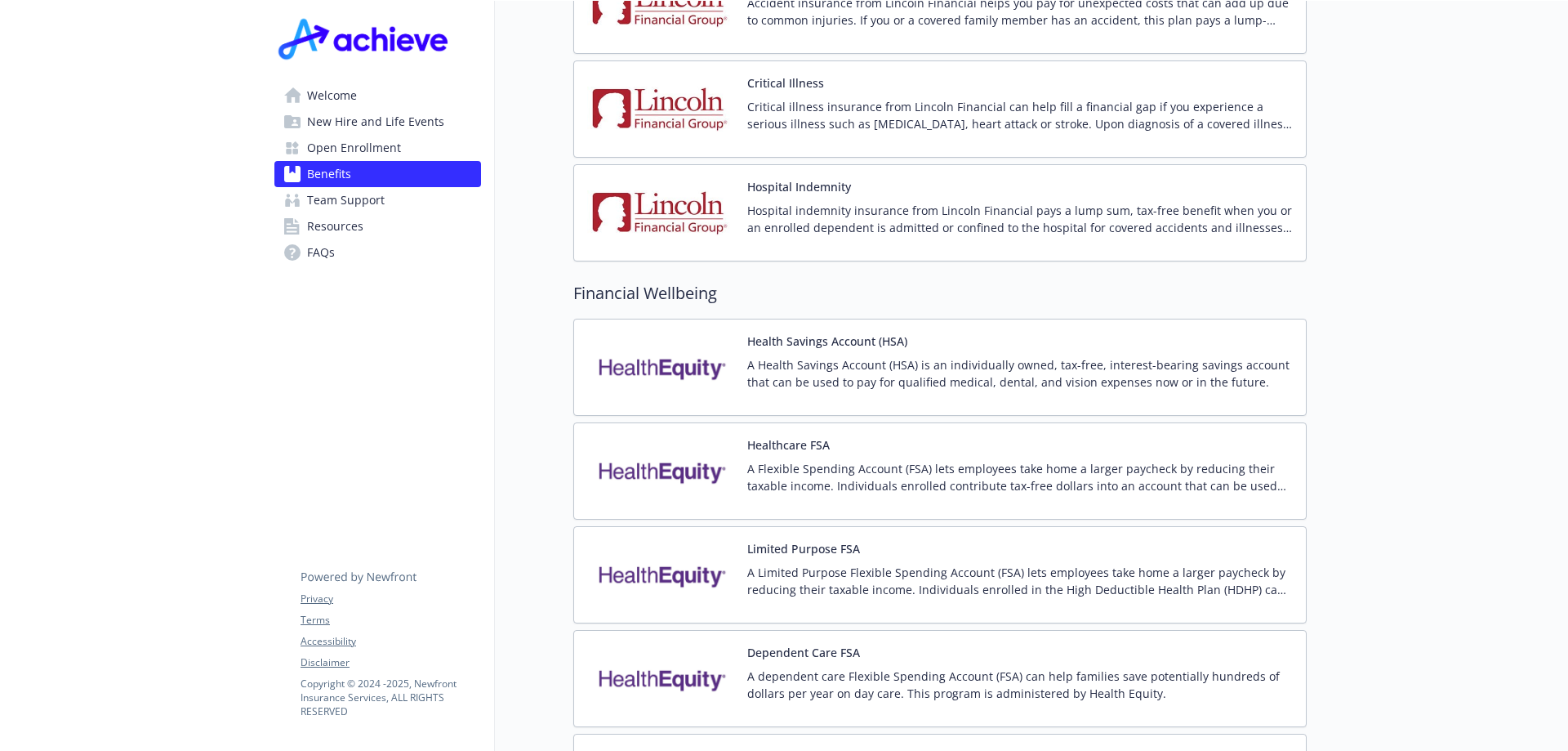
scroll to position [2296, 0]
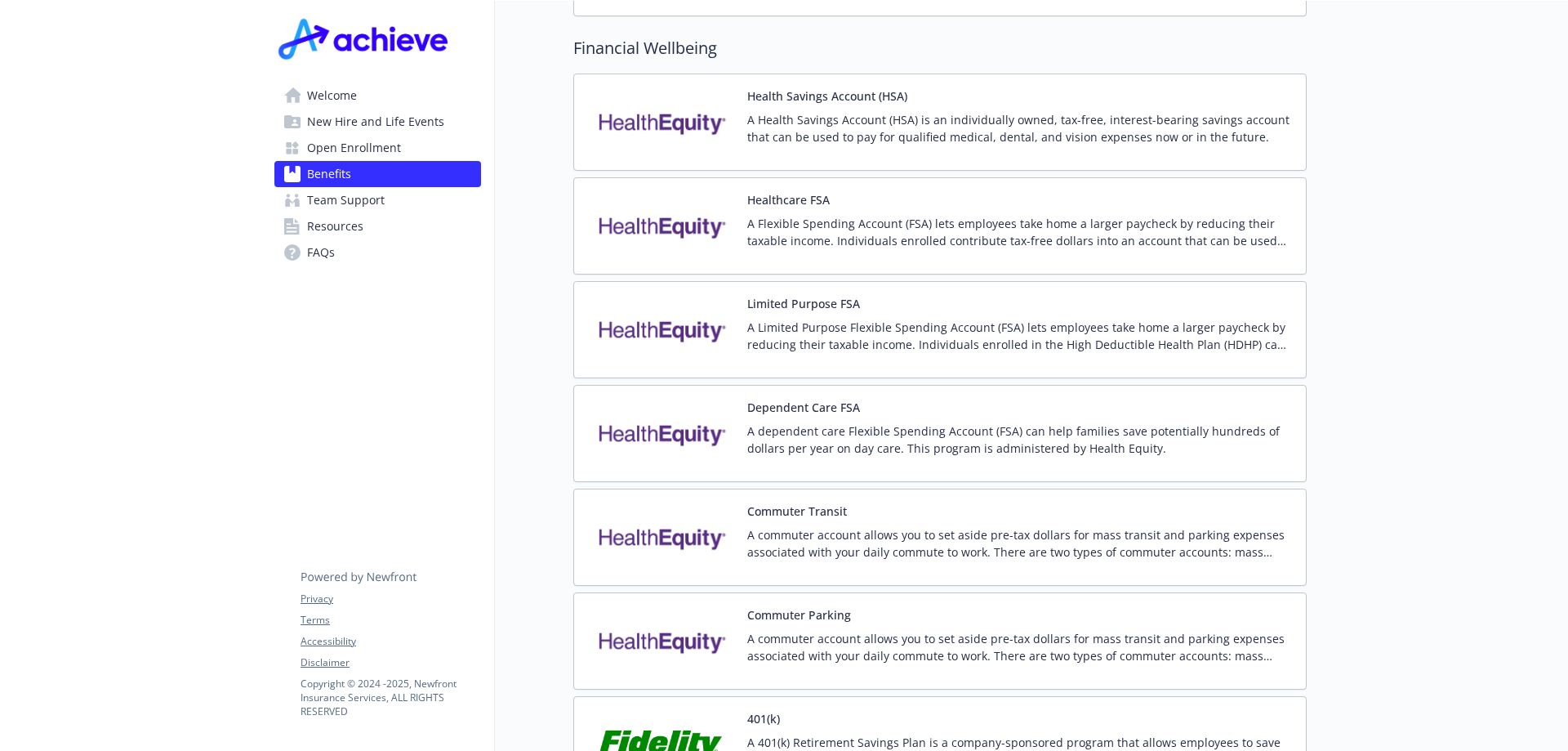
click at [859, 177] on div "Healthcare FSA A Flexible Spending Account (FSA) lets employees take home a lar…" at bounding box center [940, 226] width 733 height 97
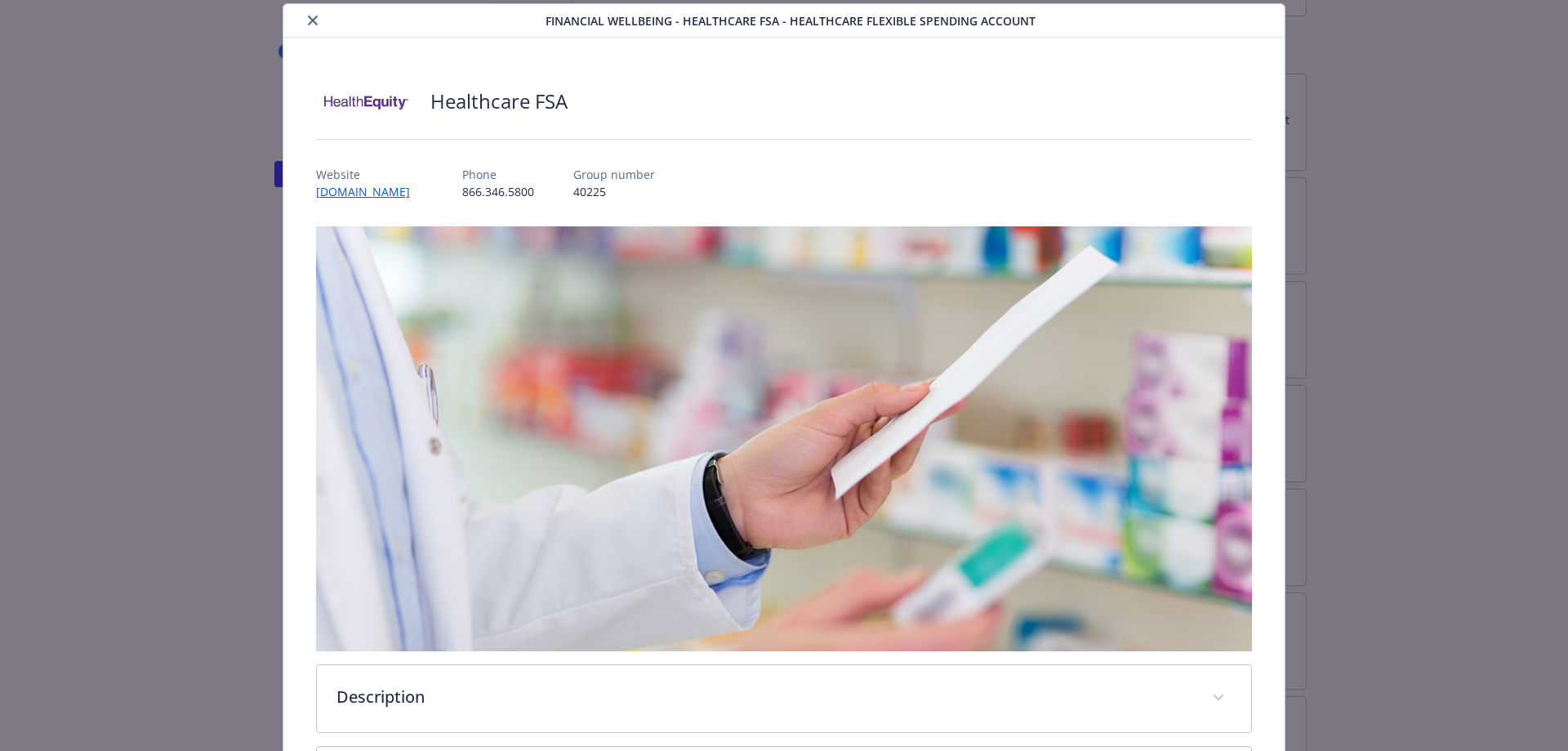
scroll to position [376, 0]
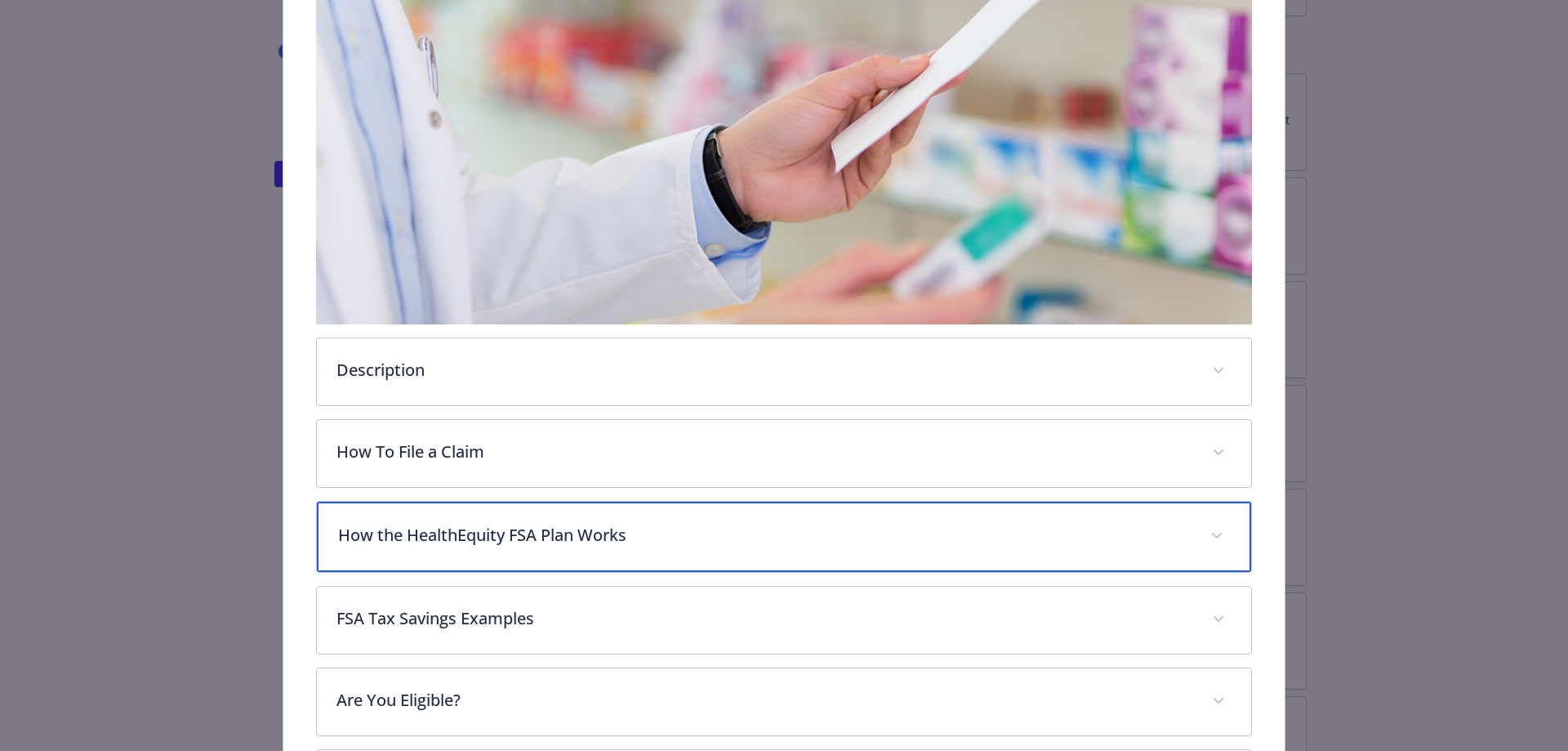
click at [667, 550] on div "How the HealthEquity FSA Plan Works" at bounding box center [784, 536] width 935 height 70
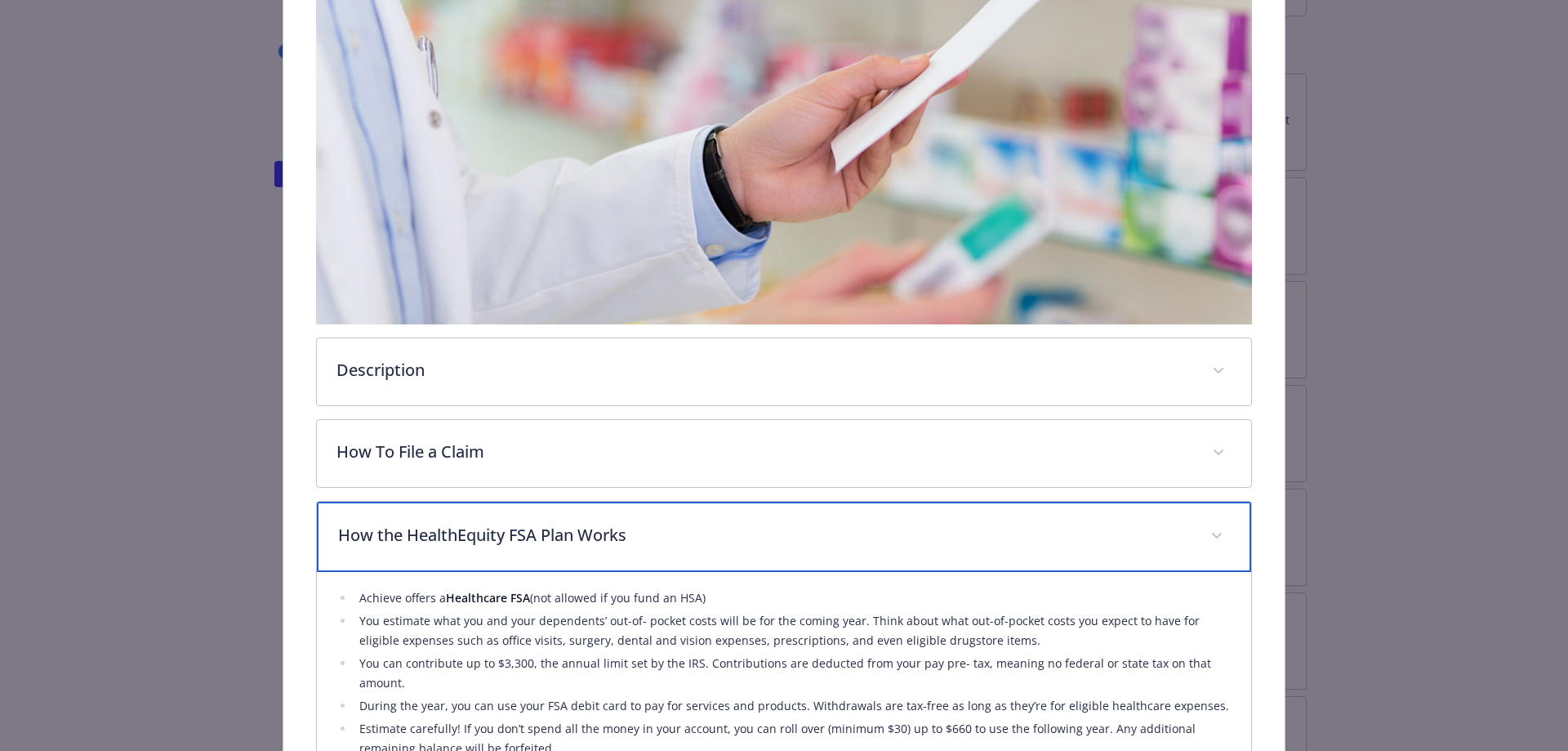
scroll to position [539, 0]
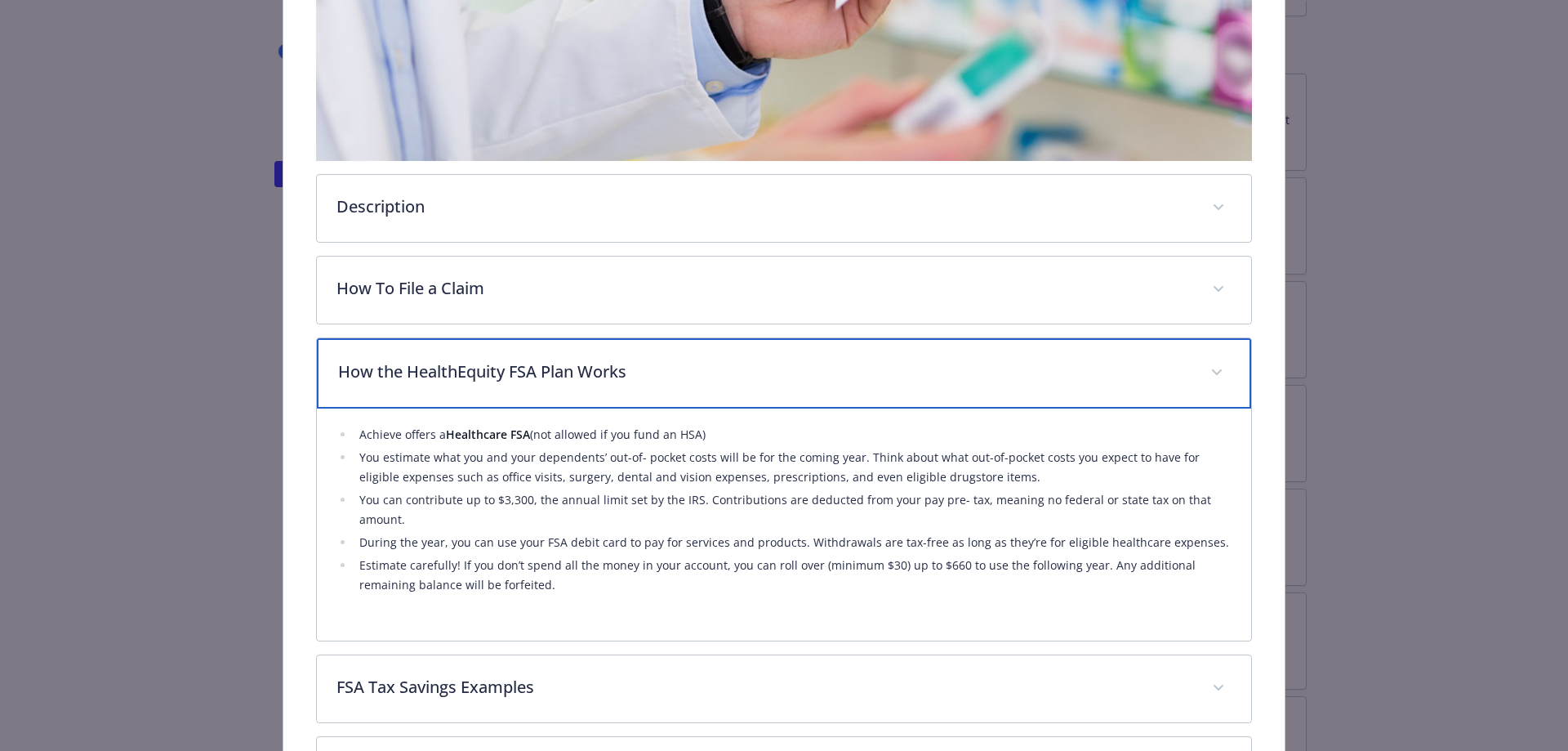
click at [626, 368] on p "How the HealthEquity FSA Plan Works" at bounding box center [764, 371] width 853 height 25
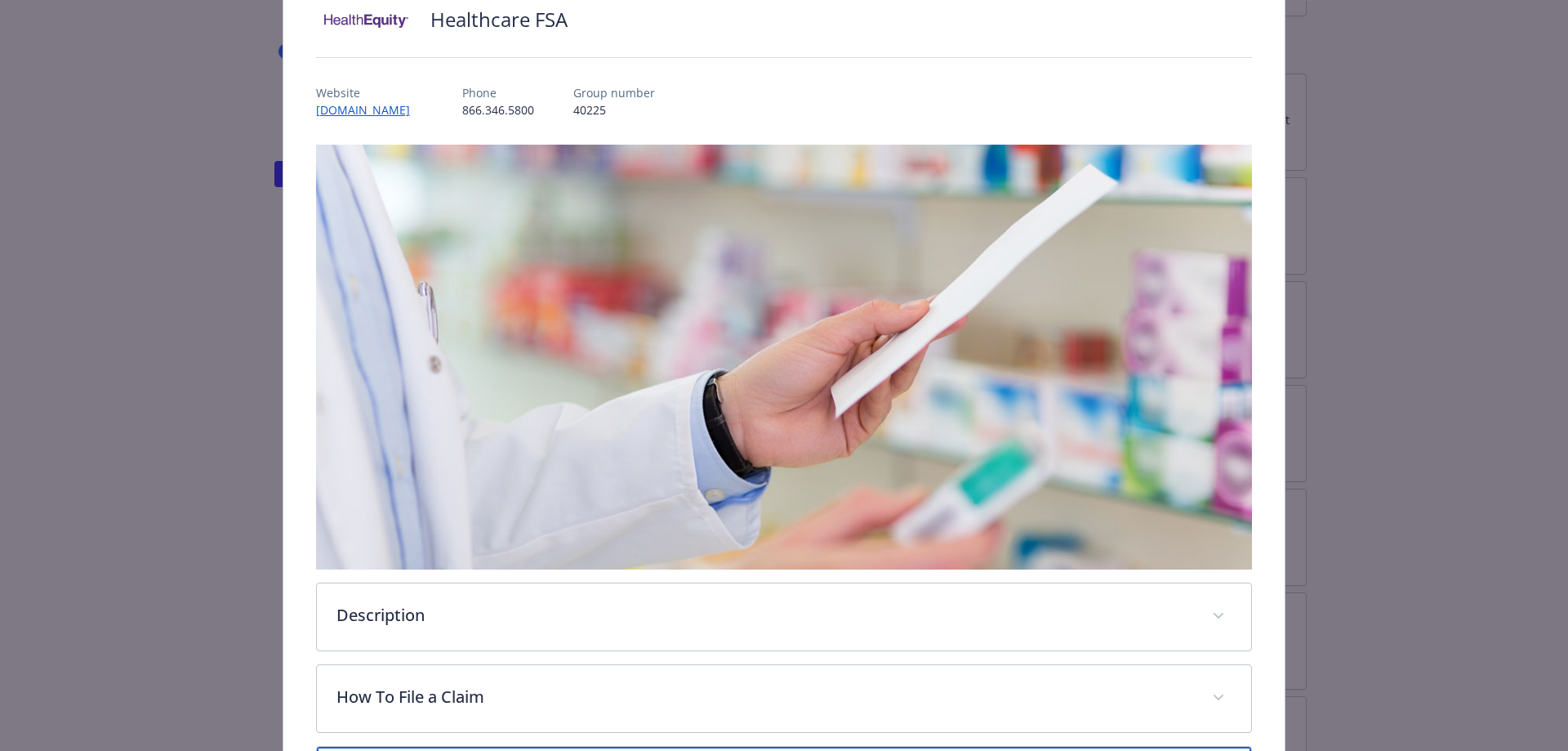
scroll to position [0, 0]
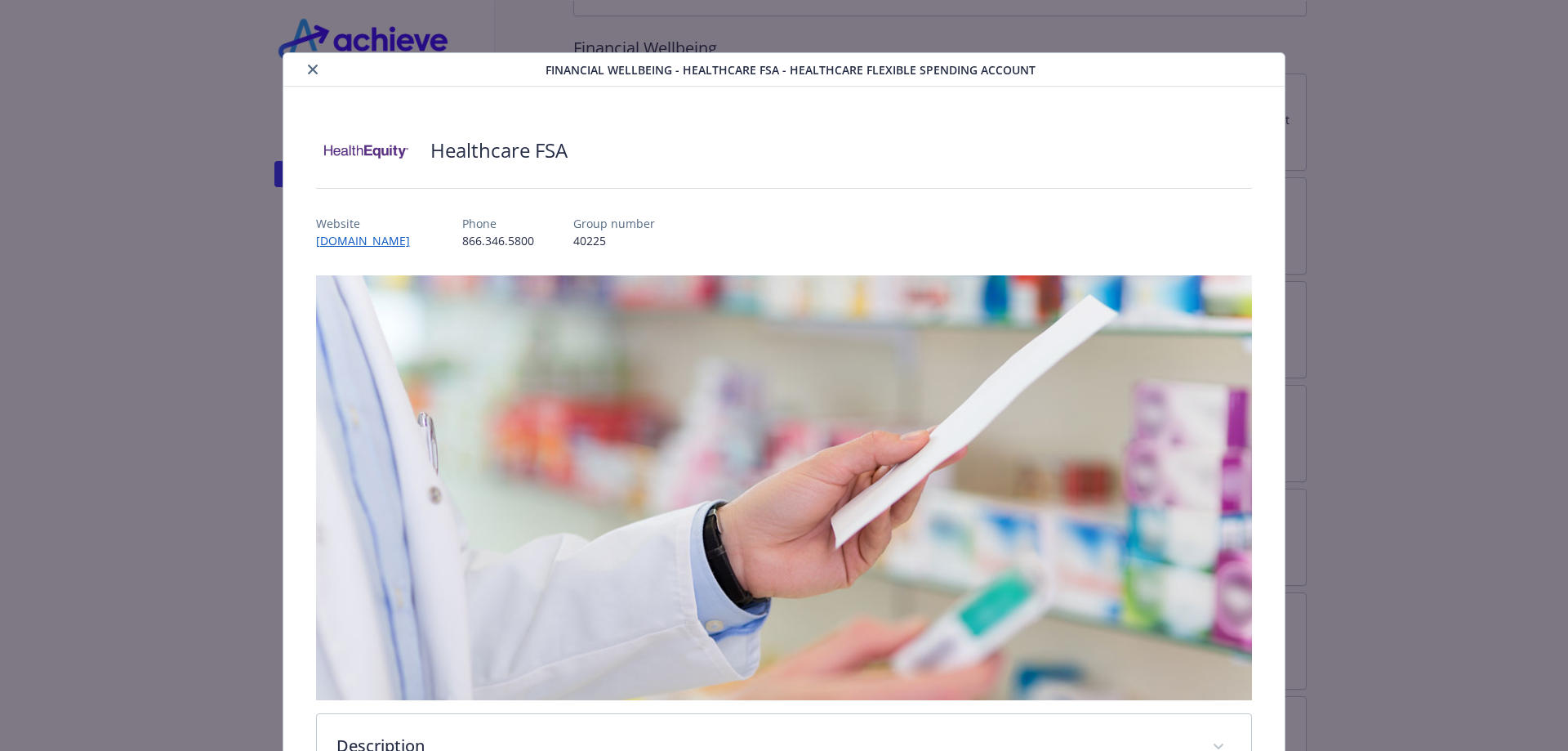
click at [304, 69] on button "close" at bounding box center [312, 69] width 19 height 19
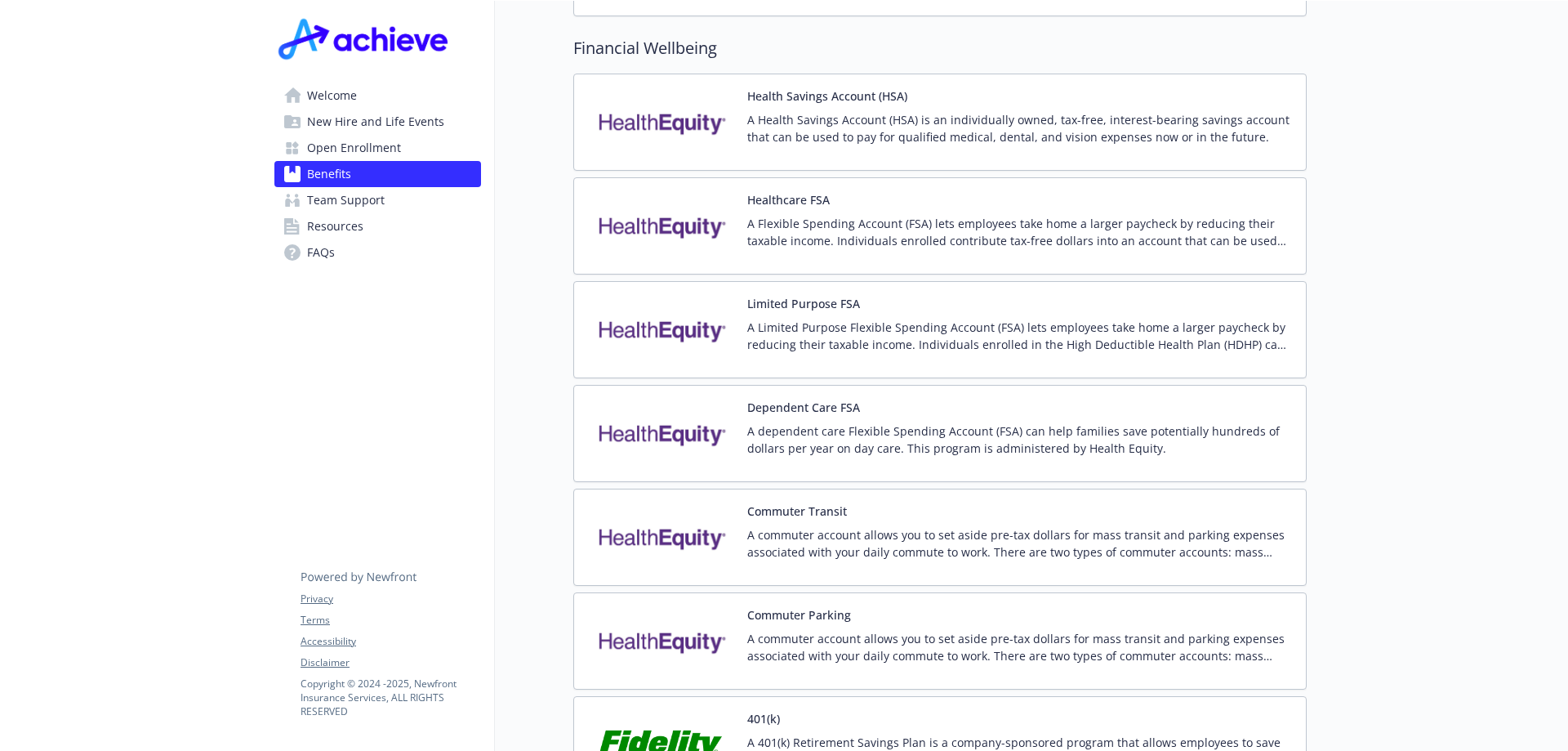
click at [902, 111] on p "A Health Savings Account (HSA) is an individually owned, tax-free, interest-bea…" at bounding box center [1019, 129] width 545 height 35
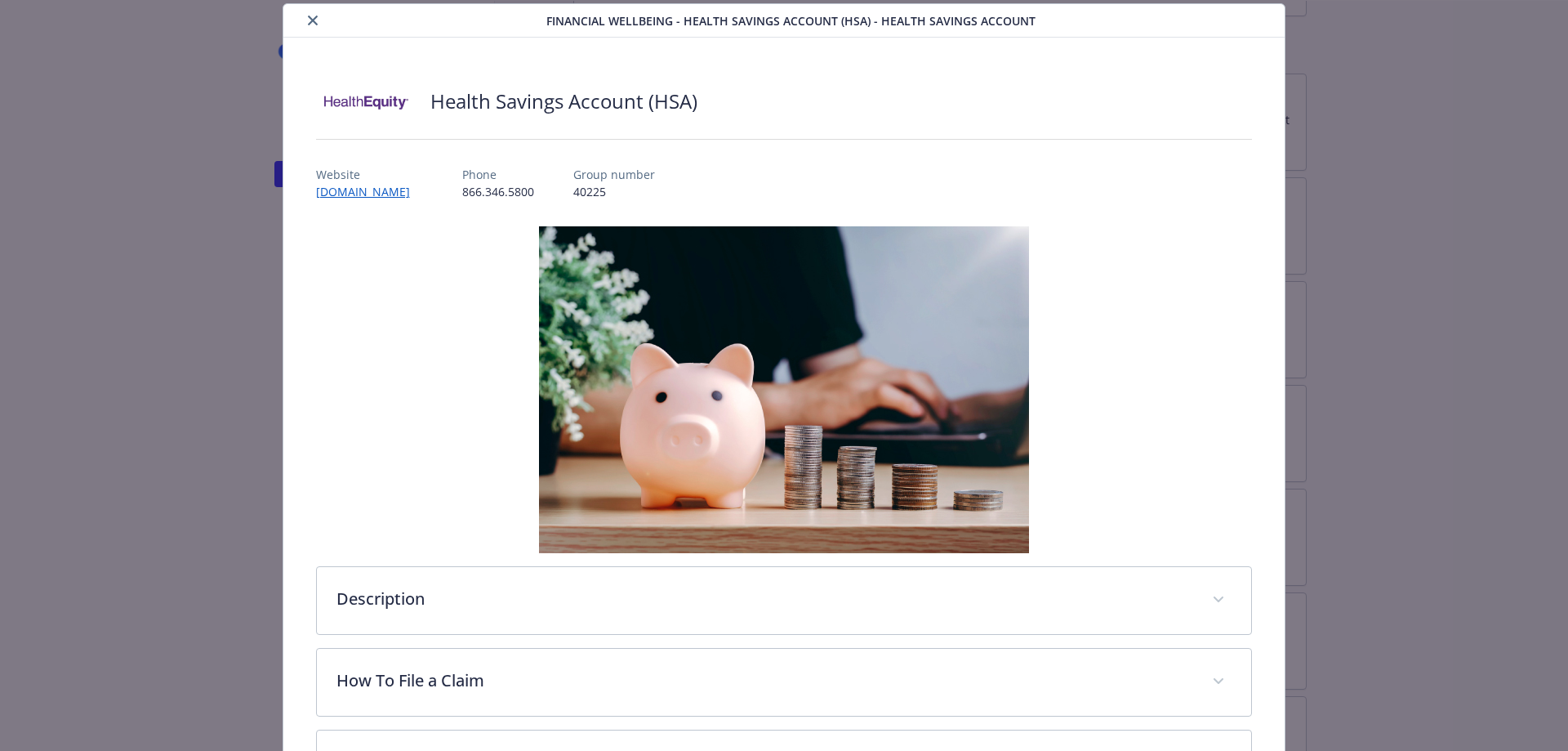
scroll to position [294, 0]
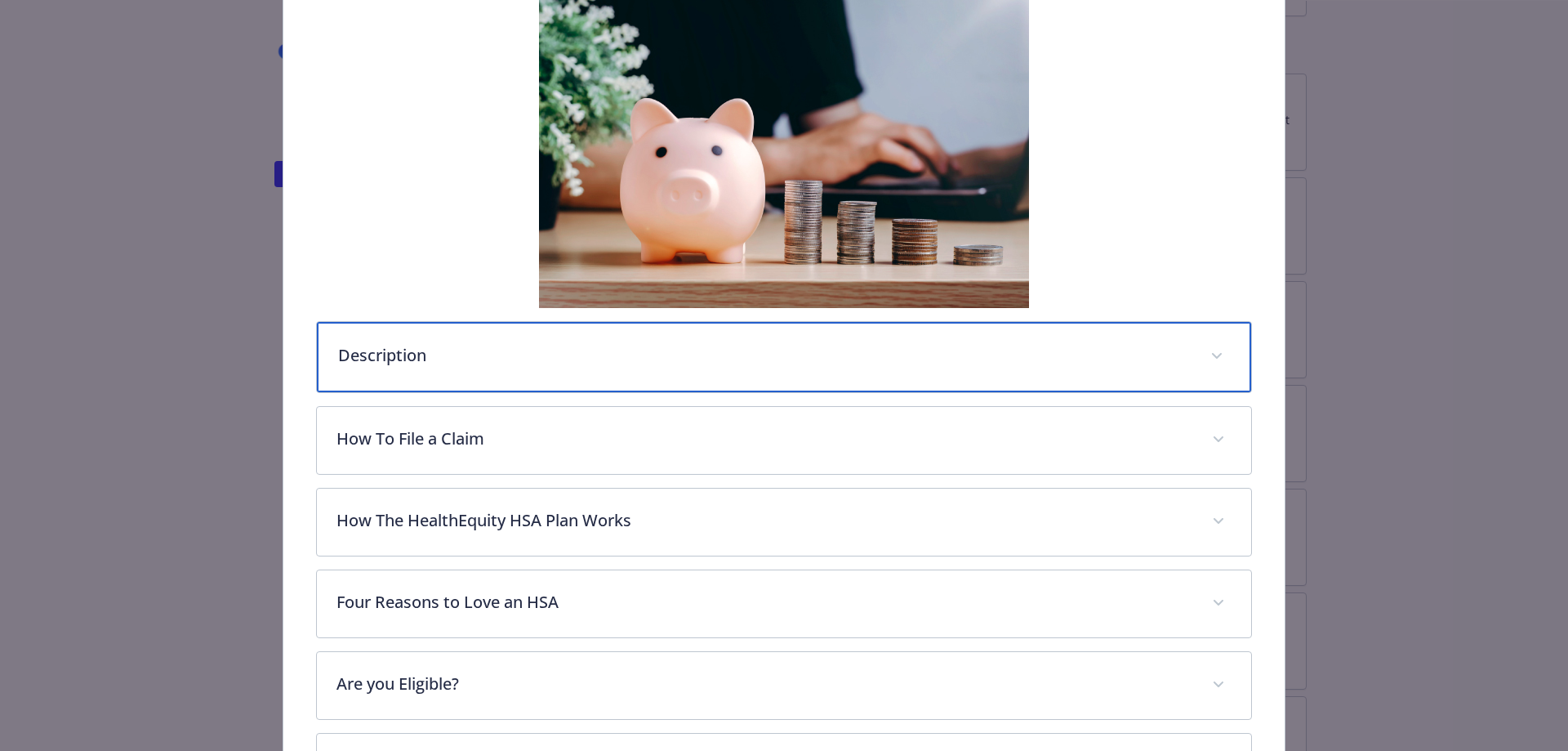
click at [567, 358] on p "Description" at bounding box center [764, 355] width 853 height 25
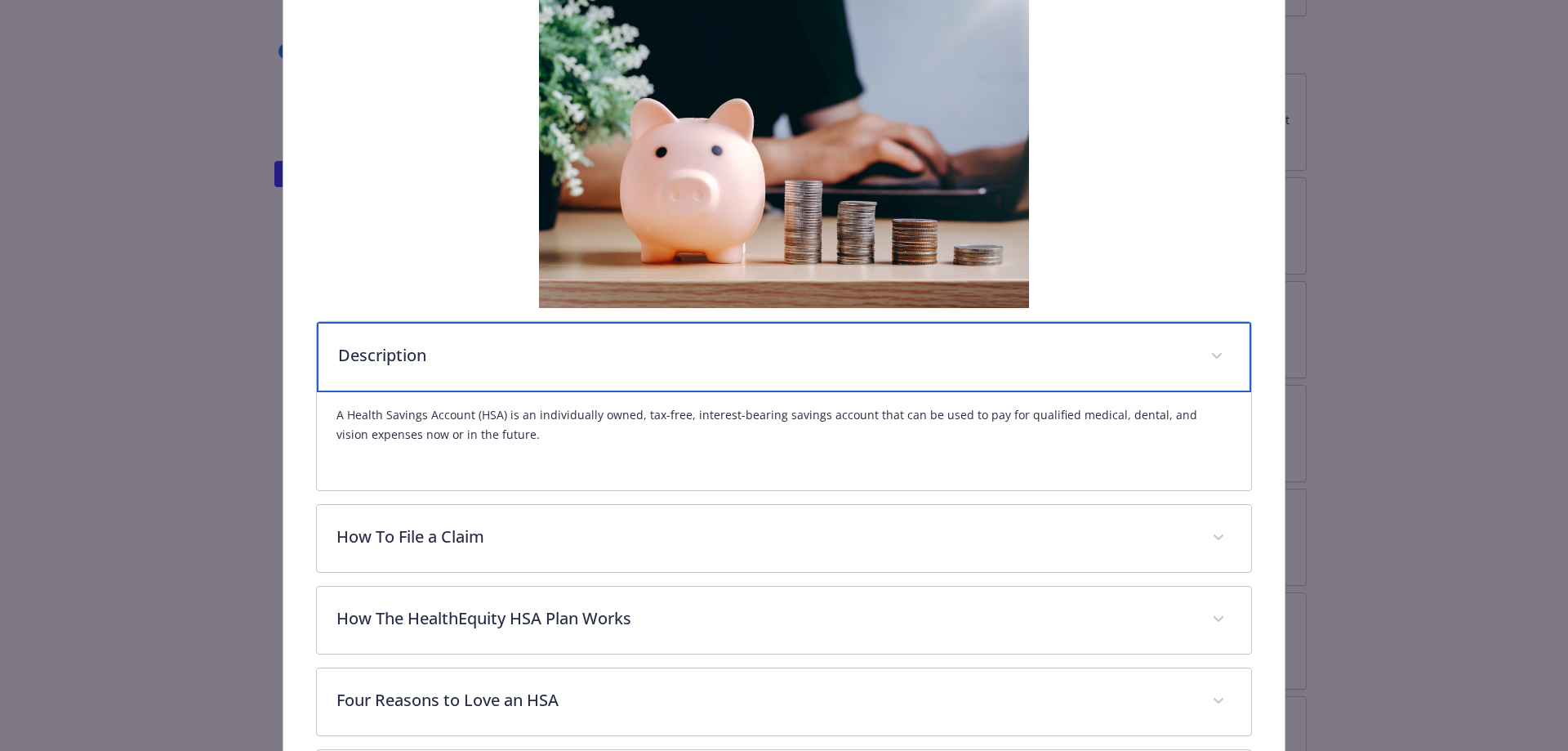
click at [796, 363] on p "Description" at bounding box center [764, 355] width 853 height 25
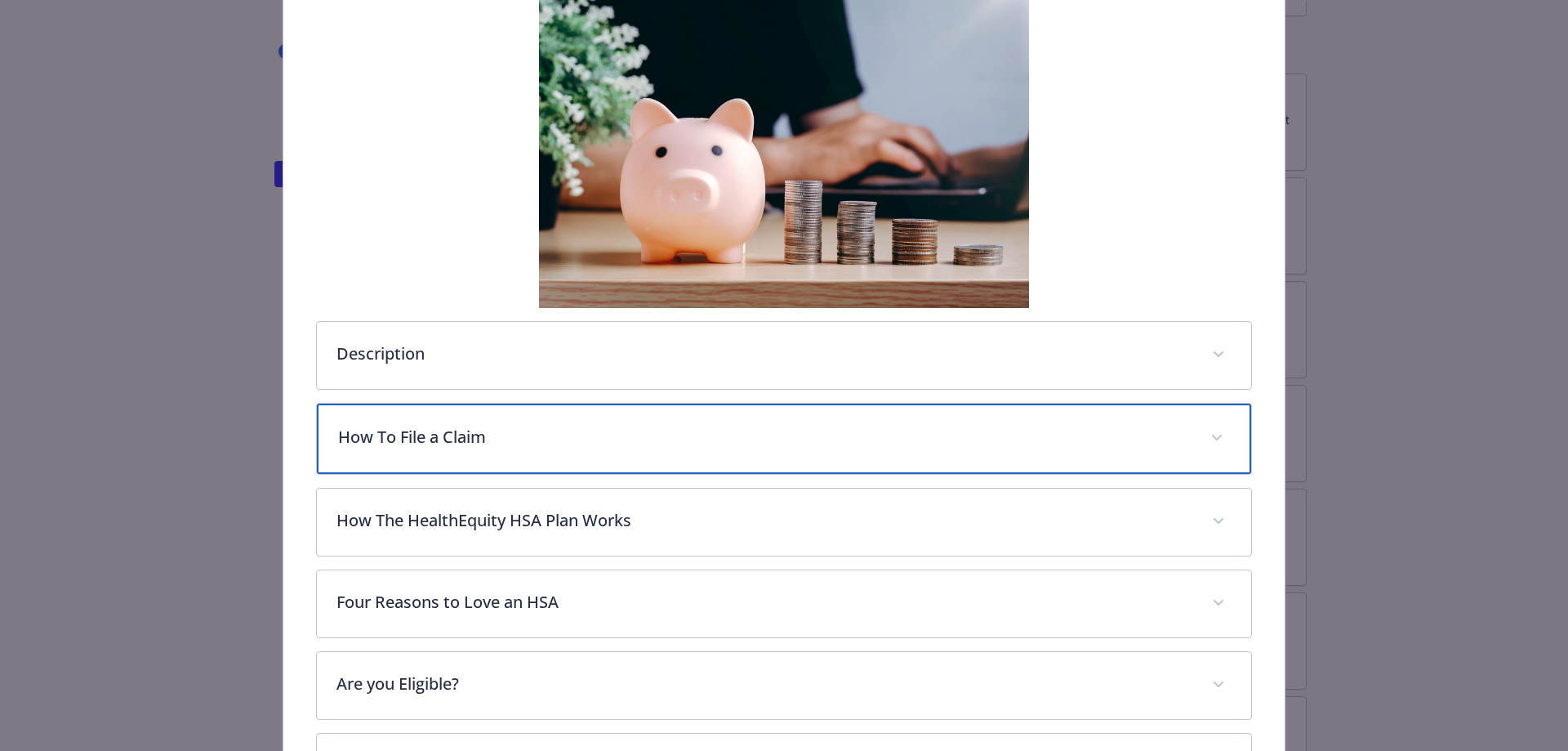
click at [679, 450] on div "How To File a Claim" at bounding box center [784, 439] width 935 height 70
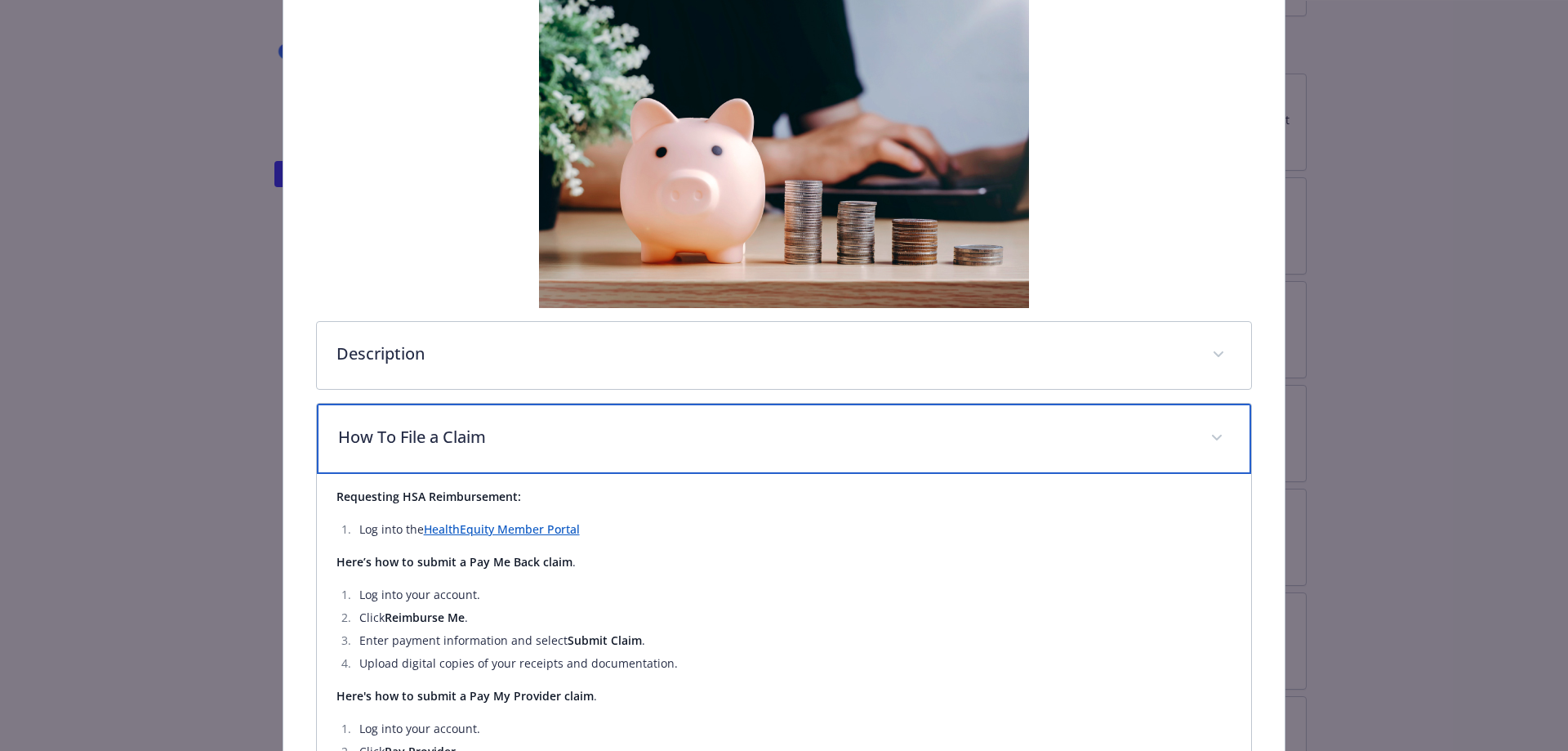
scroll to position [458, 0]
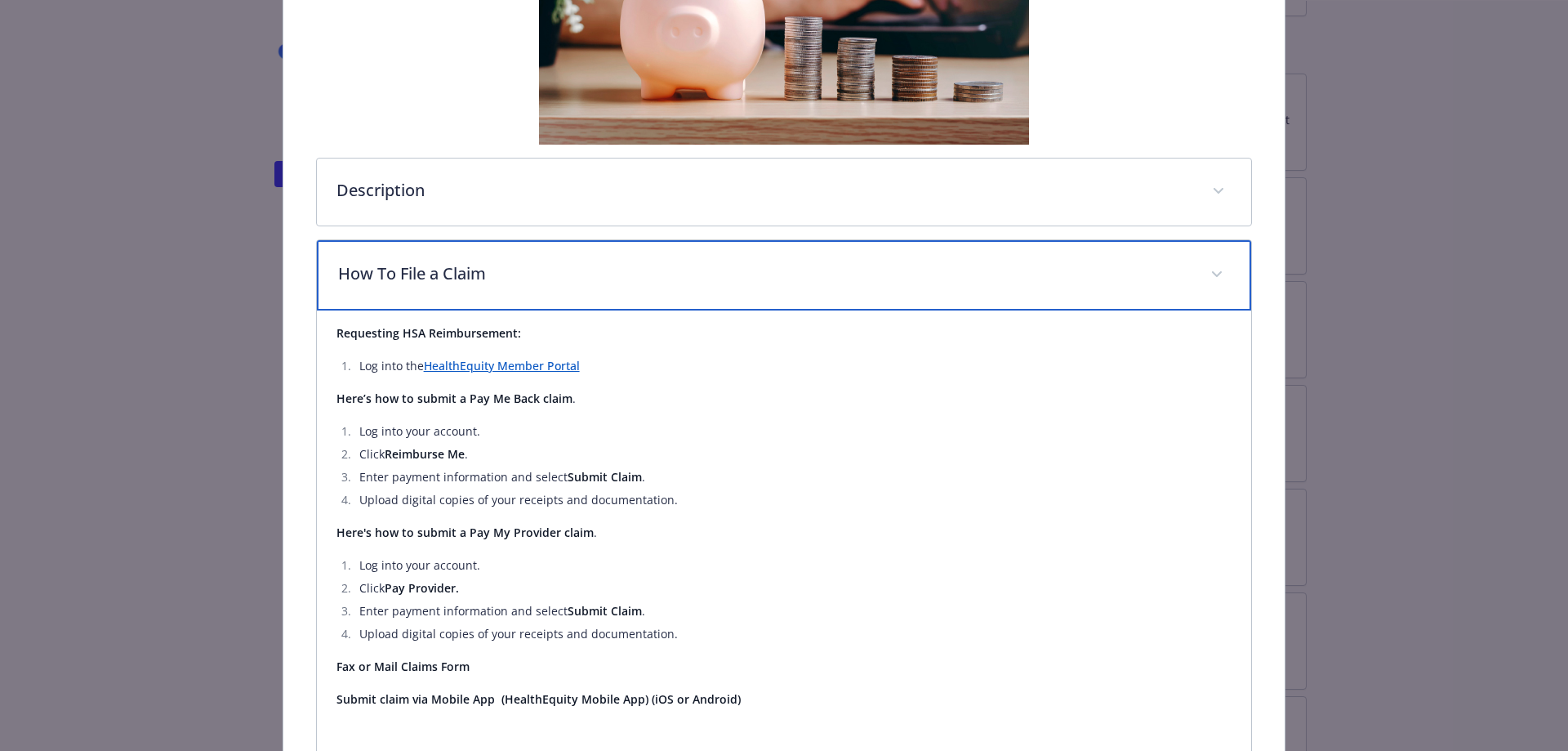
click at [691, 274] on p "How To File a Claim" at bounding box center [764, 273] width 853 height 25
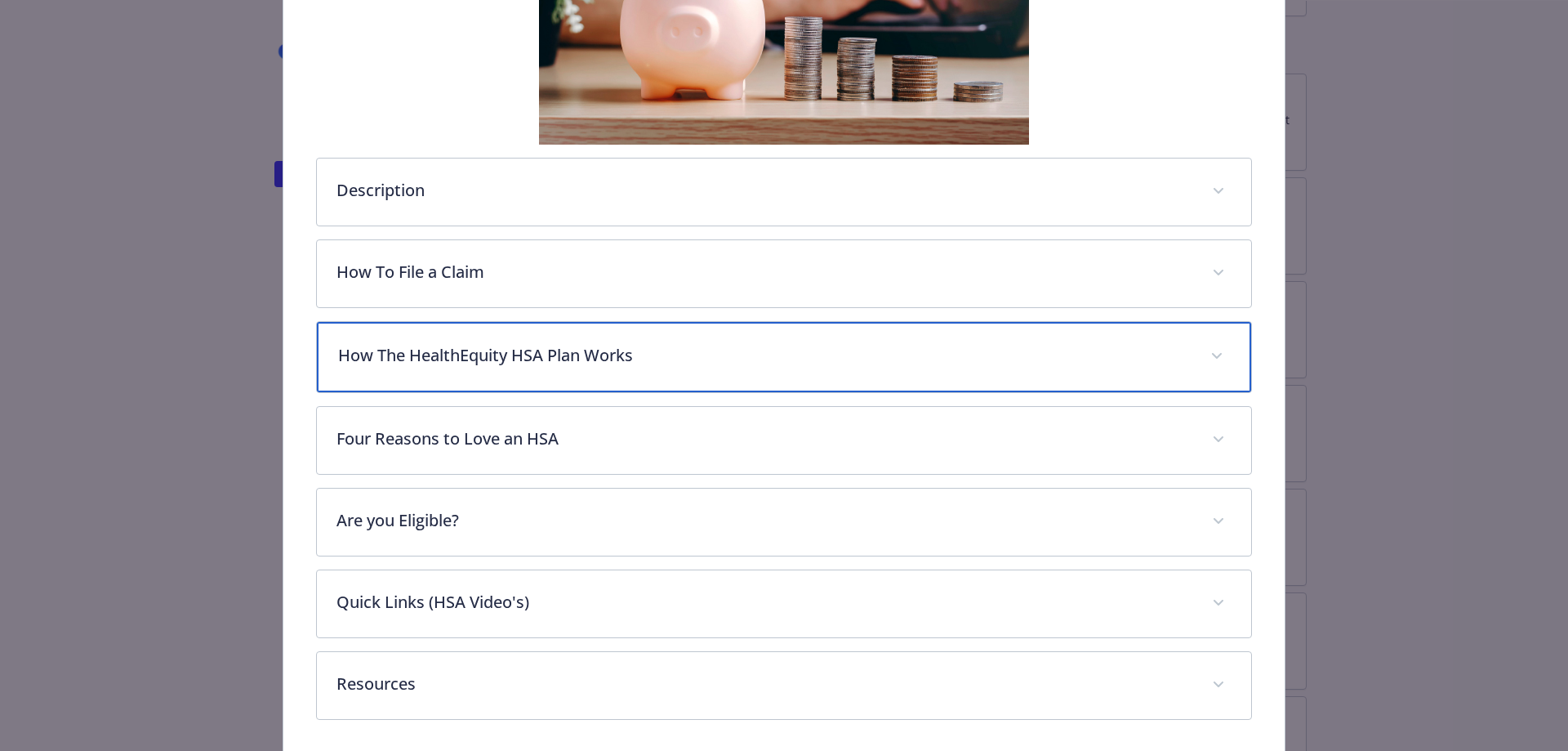
click at [634, 376] on div "How The HealthEquity HSA Plan Works" at bounding box center [784, 356] width 935 height 70
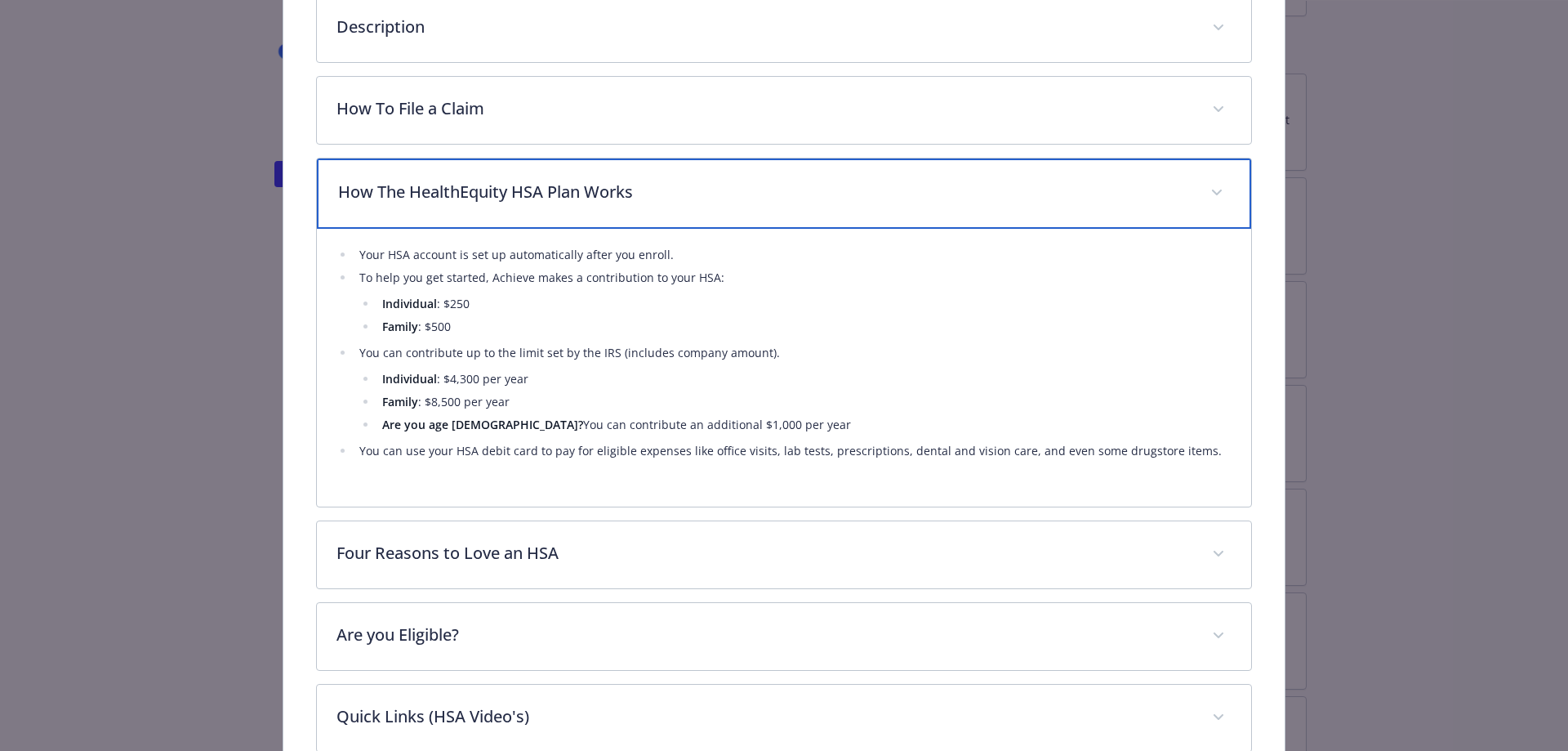
scroll to position [784, 0]
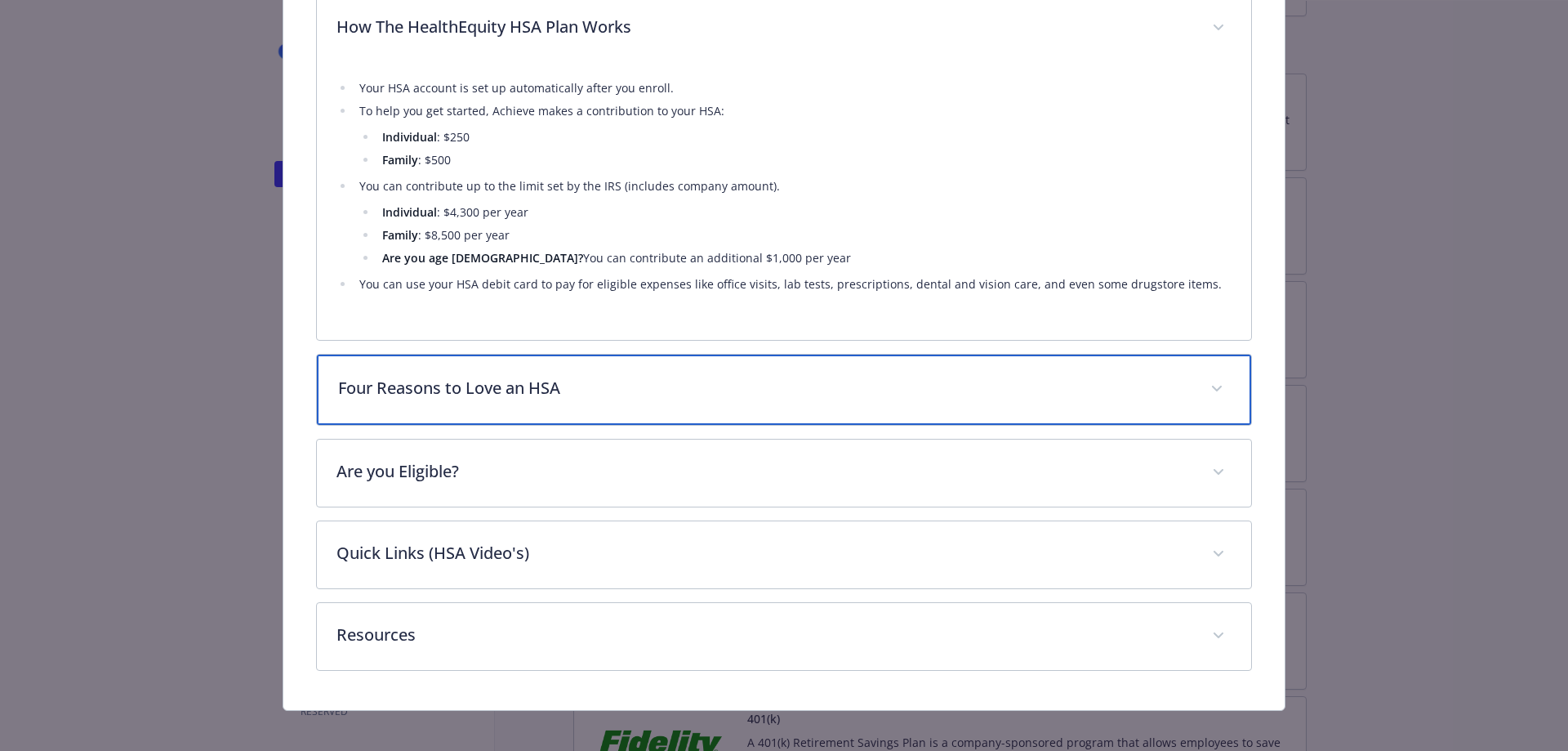
click at [631, 397] on p "Four Reasons to Love an HSA" at bounding box center [764, 387] width 853 height 25
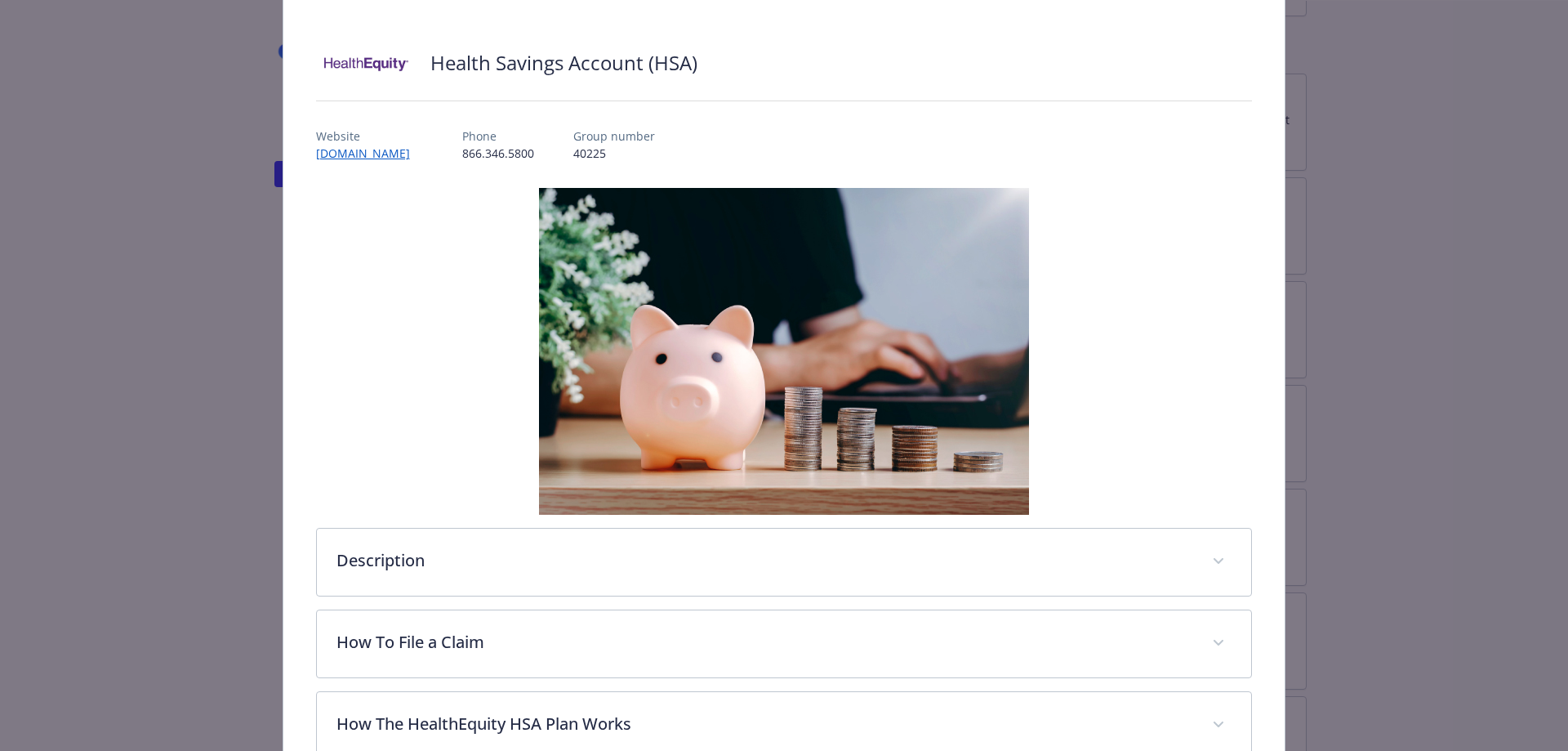
scroll to position [0, 0]
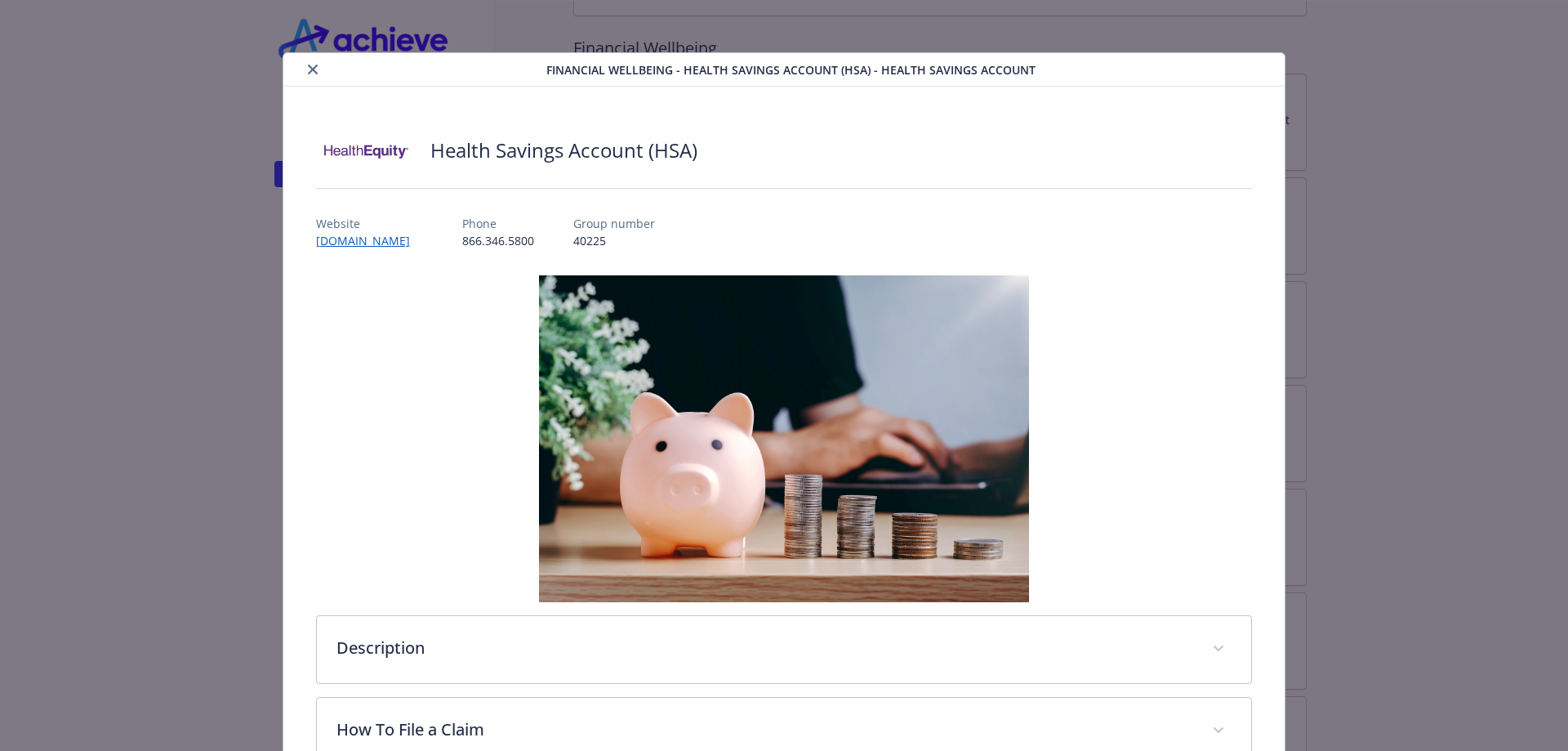
click at [311, 69] on icon "close" at bounding box center [312, 69] width 10 height 10
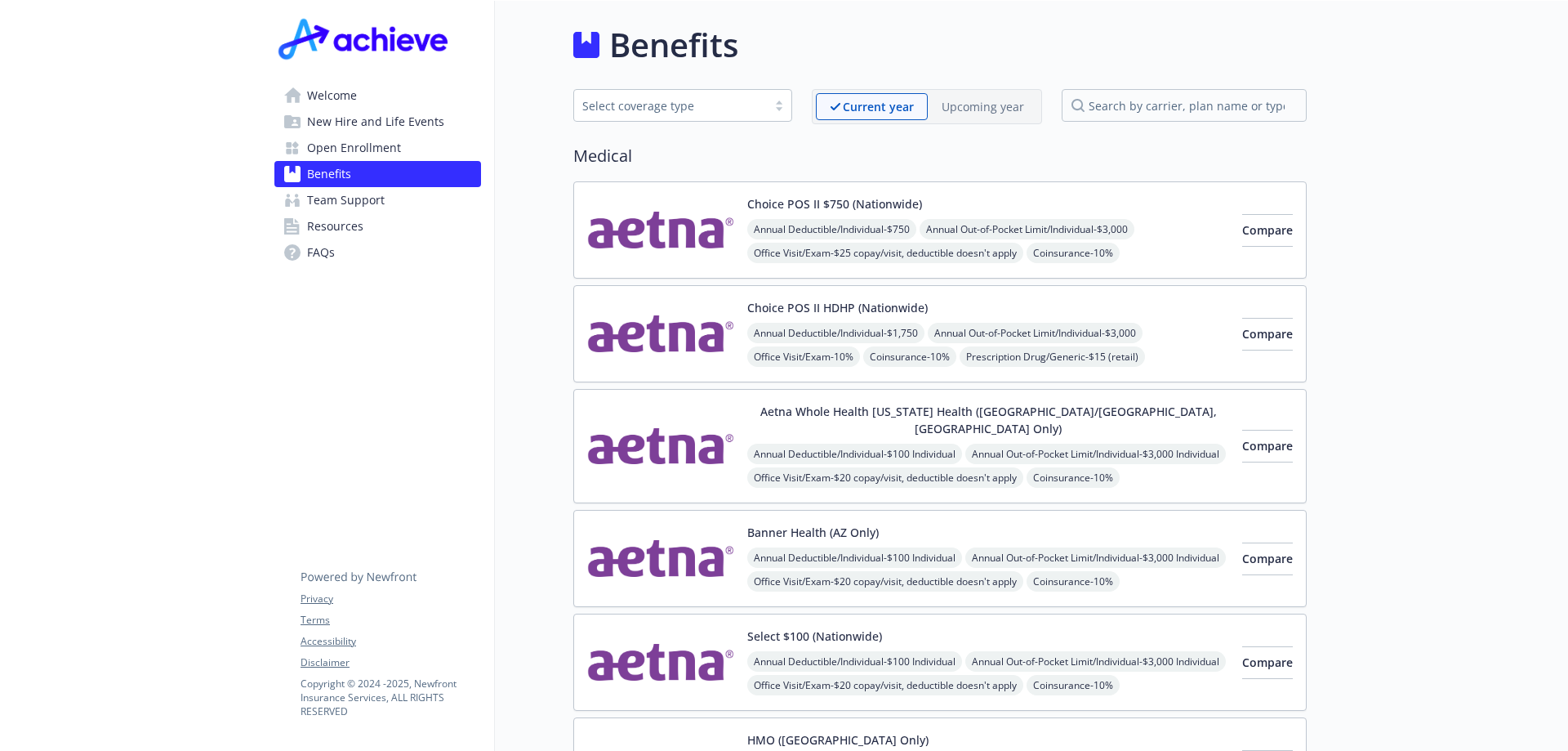
scroll to position [164, 0]
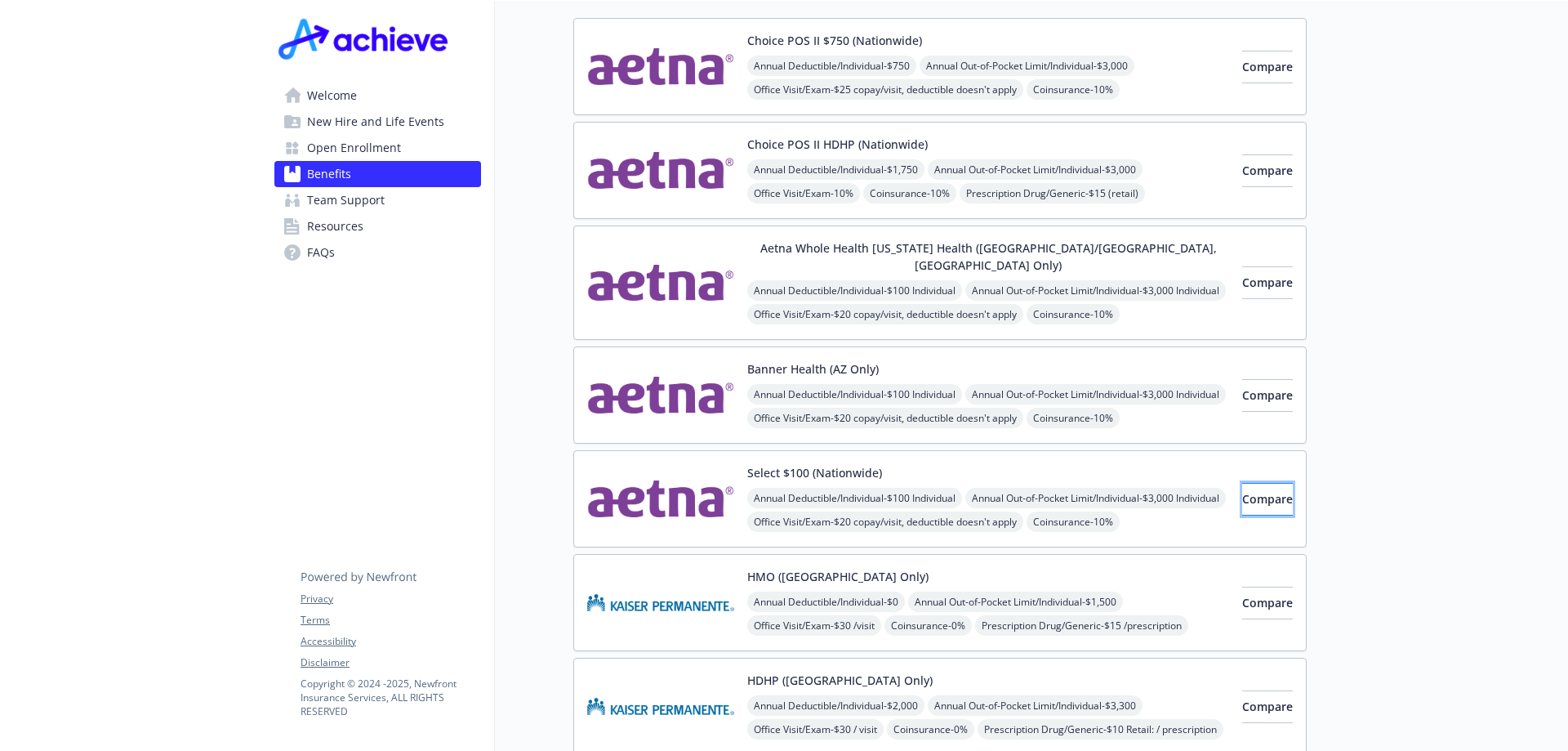
click at [1265, 482] on button "Compare" at bounding box center [1267, 499] width 50 height 33
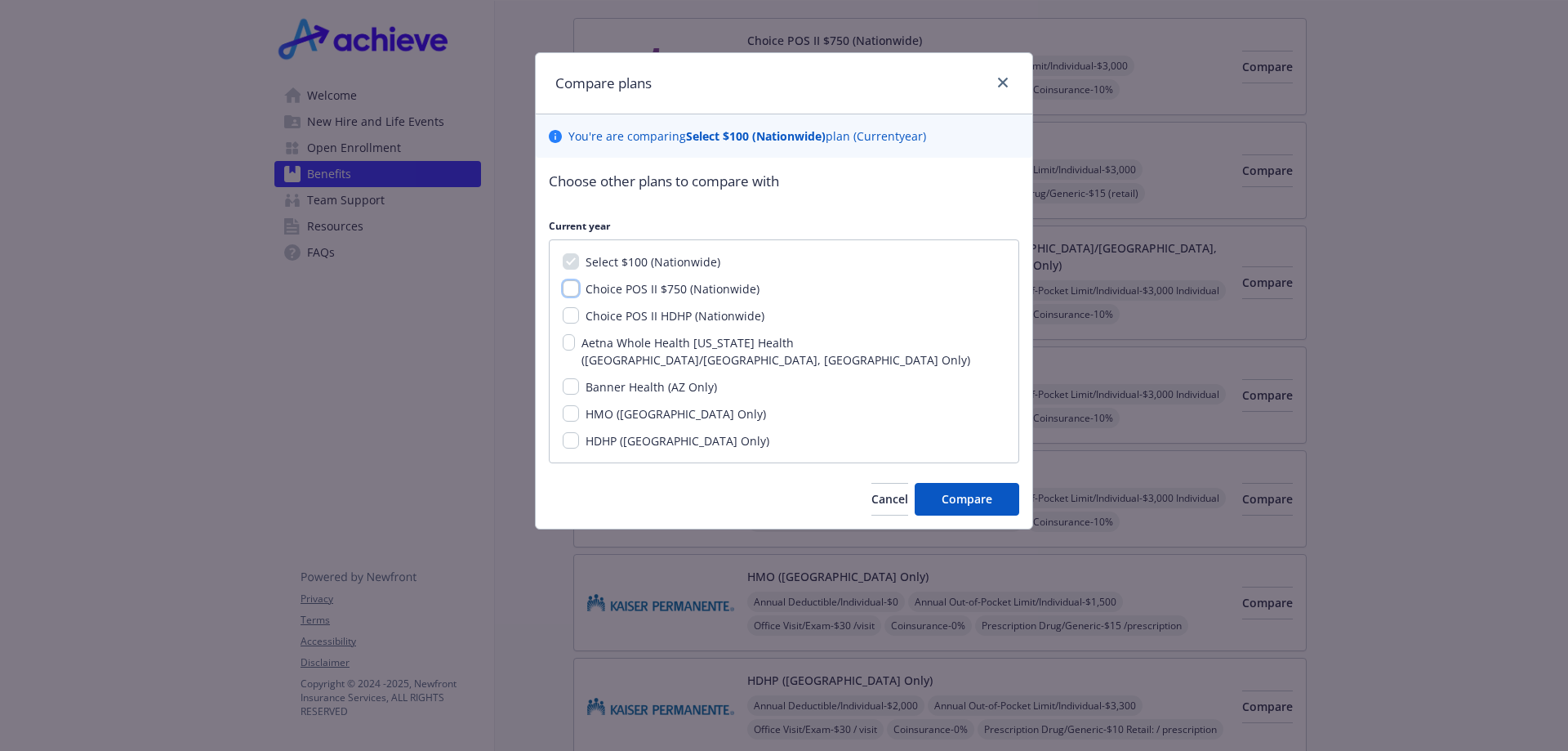
click at [574, 292] on input "Choice POS II $750 (Nationwide)" at bounding box center [571, 289] width 16 height 16
checkbox input "true"
click at [571, 315] on input "Choice POS II HDHP (Nationwide)" at bounding box center [571, 315] width 16 height 16
checkbox input "true"
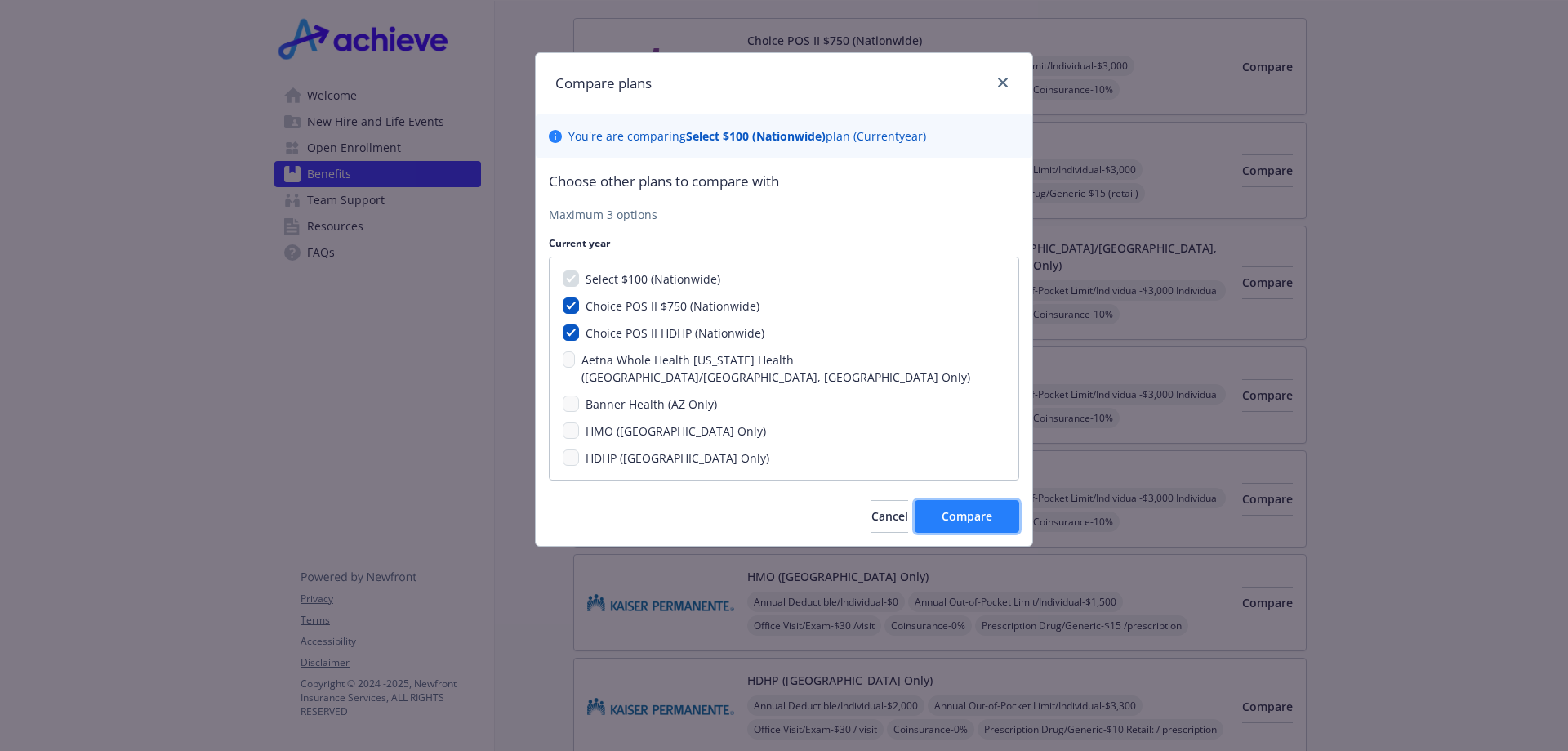
click at [959, 511] on button "Compare" at bounding box center [966, 516] width 104 height 33
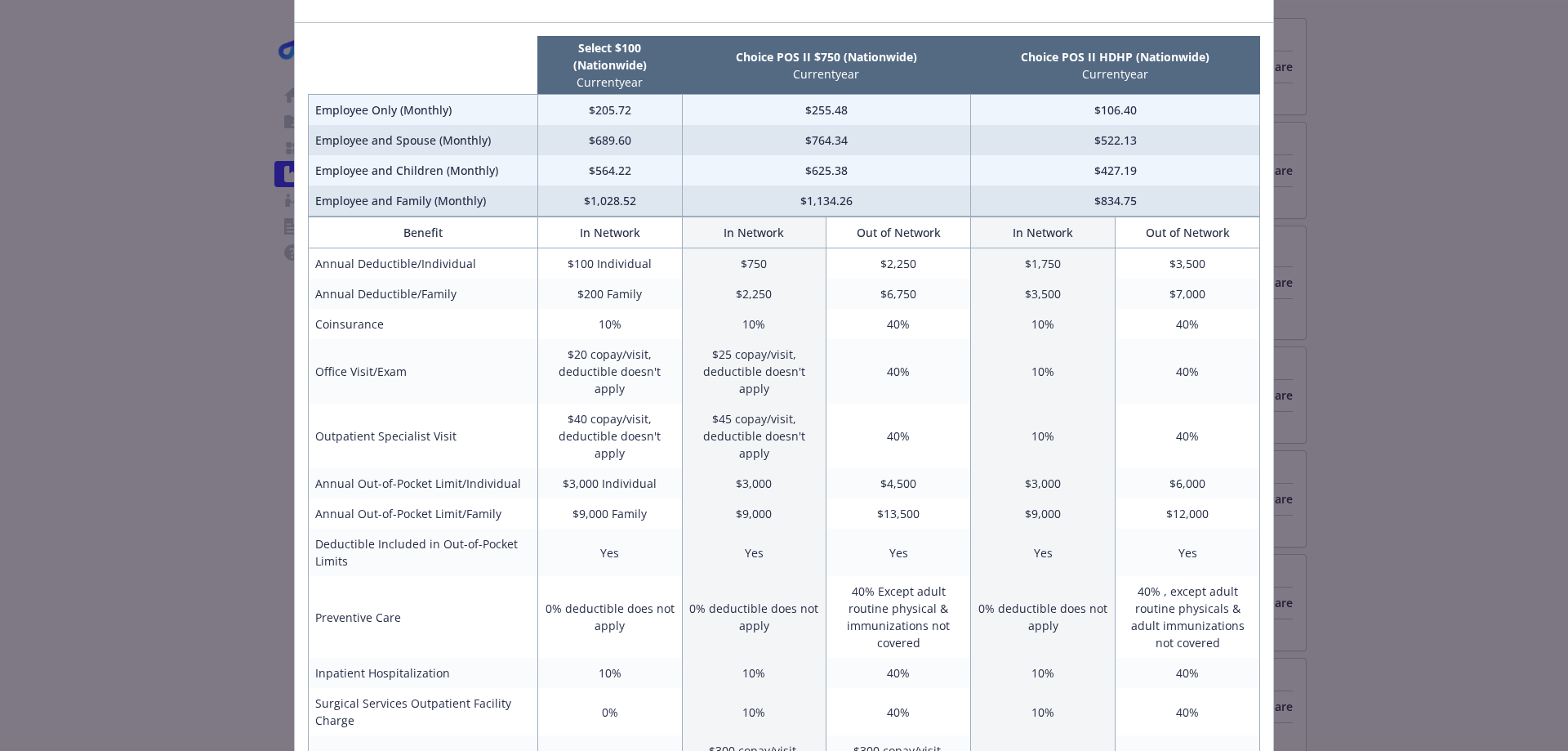
scroll to position [0, 0]
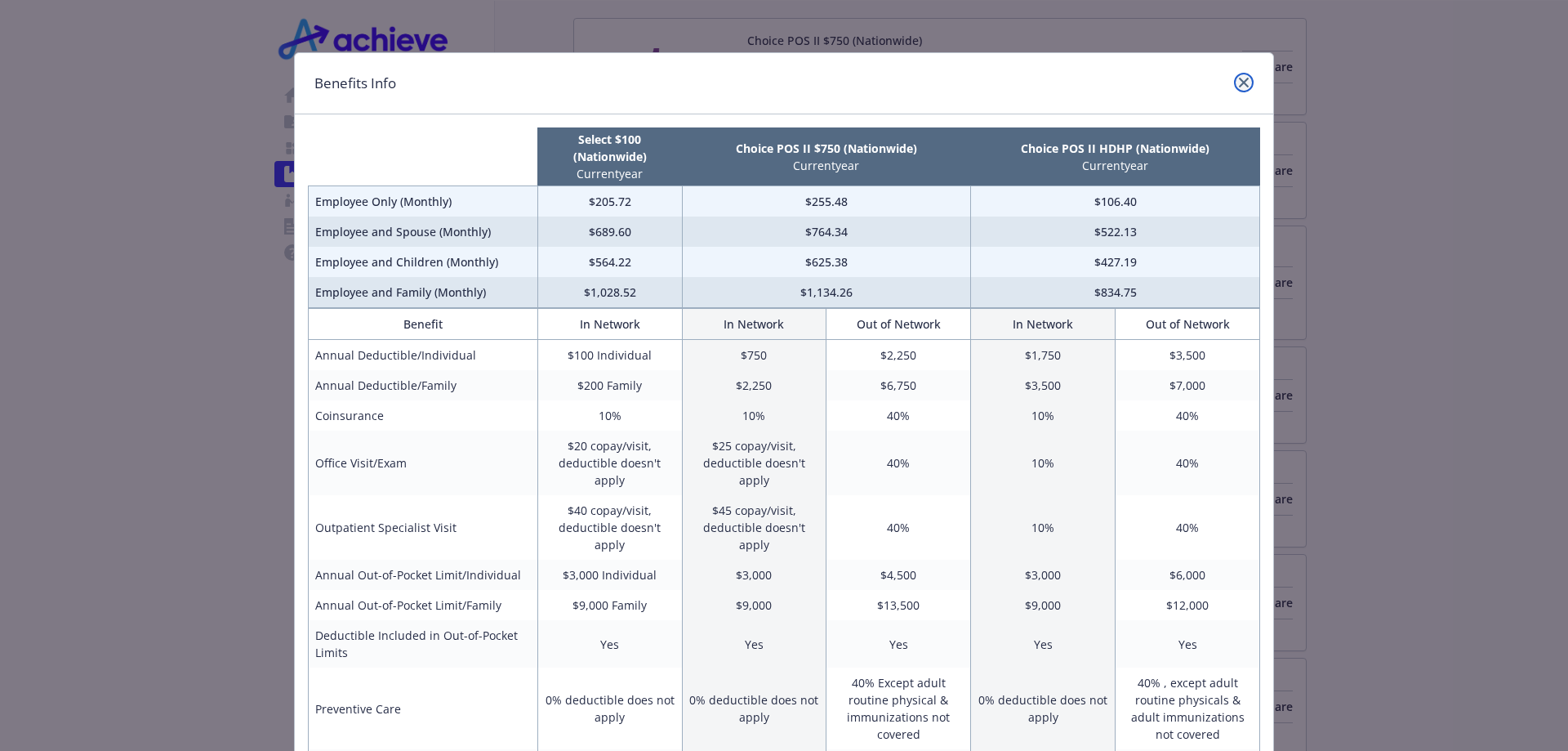
click at [1238, 82] on icon "close" at bounding box center [1243, 82] width 10 height 10
